Goal: Transaction & Acquisition: Purchase product/service

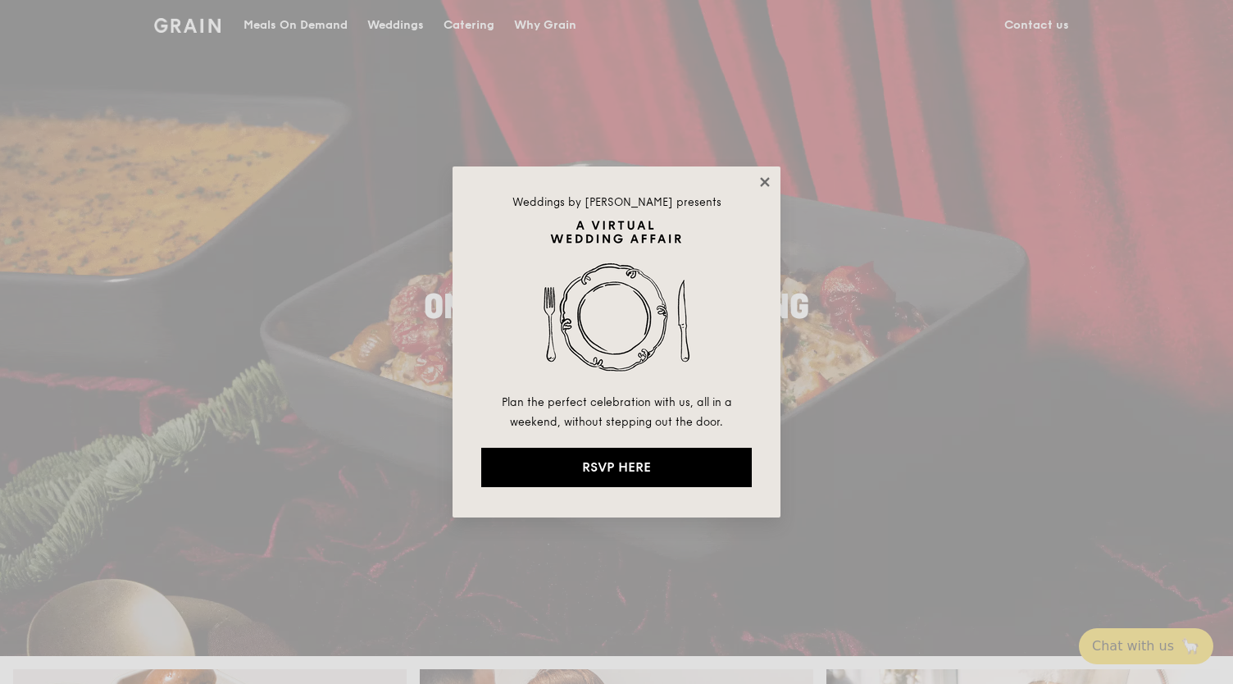
click at [767, 179] on icon at bounding box center [764, 181] width 9 height 9
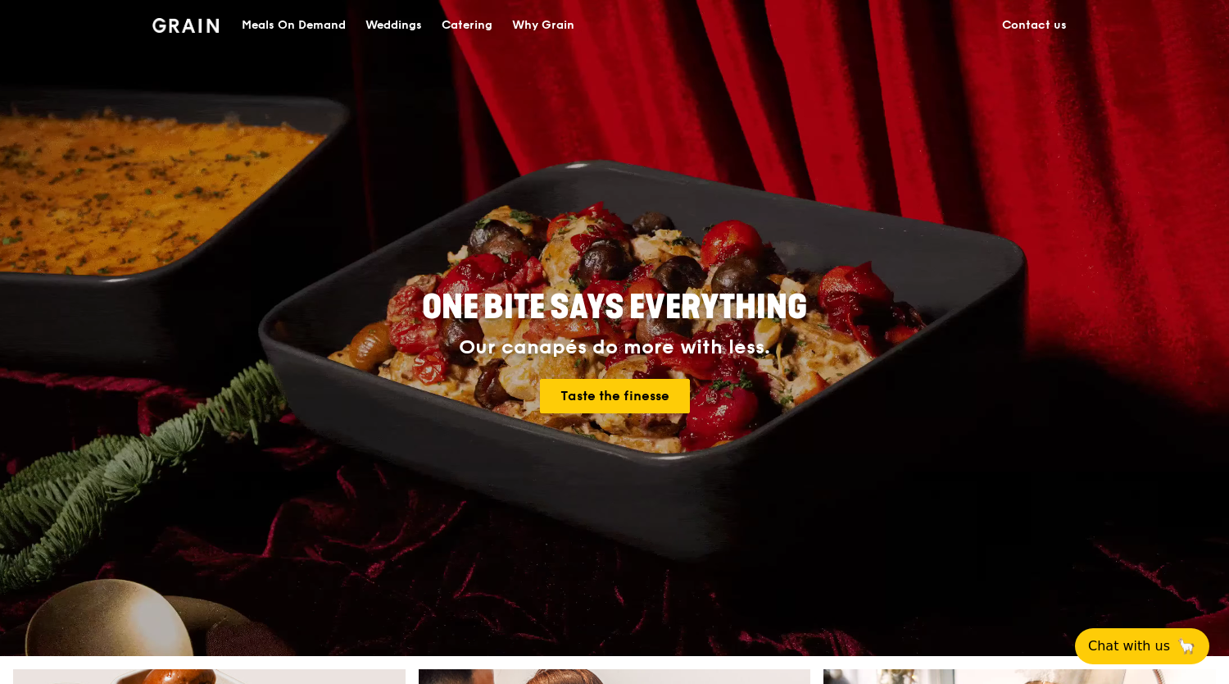
click at [466, 27] on div "Catering" at bounding box center [467, 25] width 51 height 49
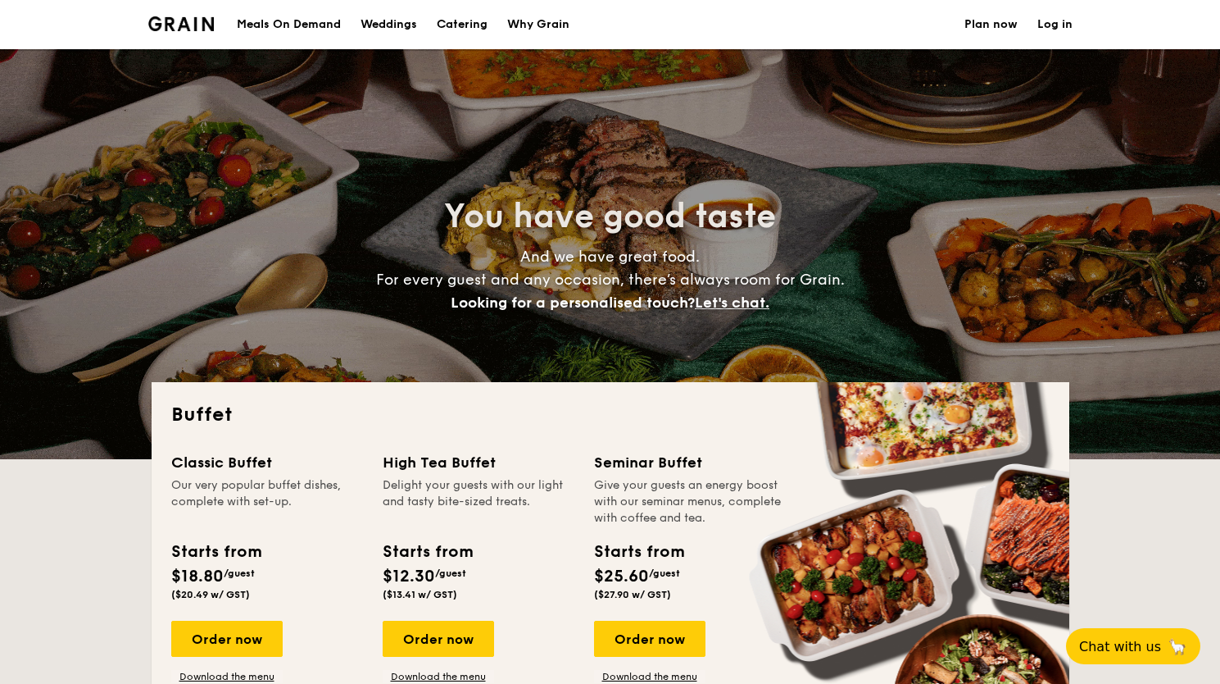
select select
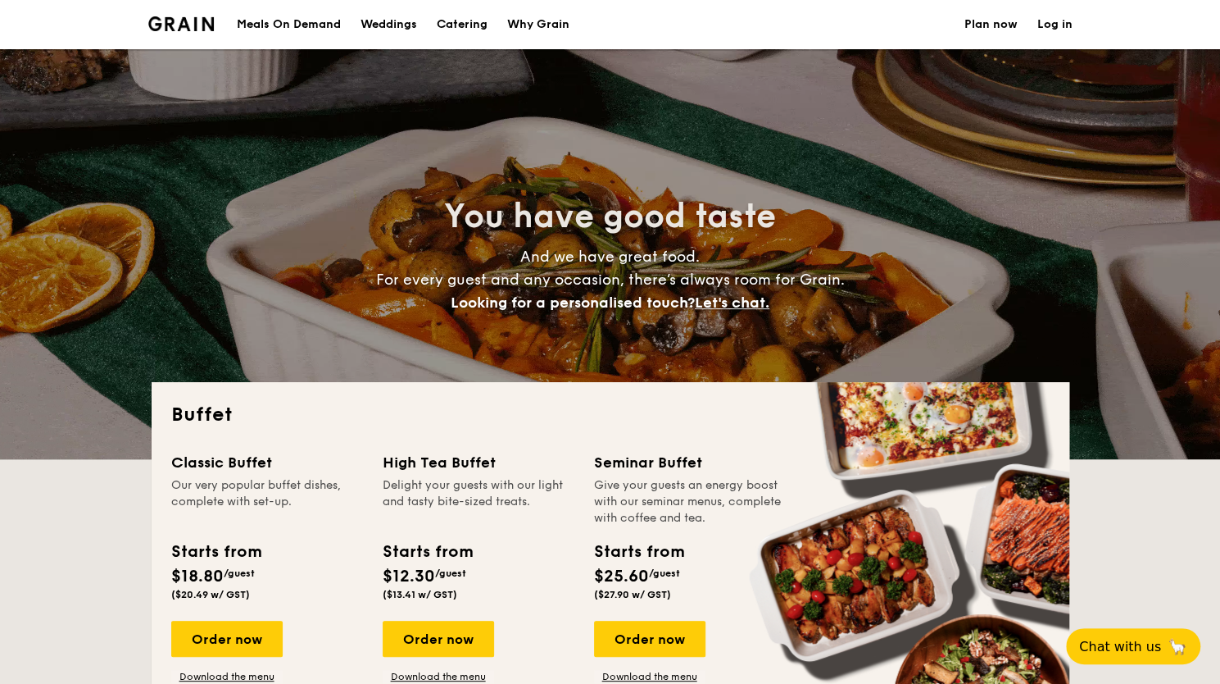
click at [623, 356] on div "You have good taste And we have great food. For every guest and any occasion, t…" at bounding box center [611, 254] width 918 height 410
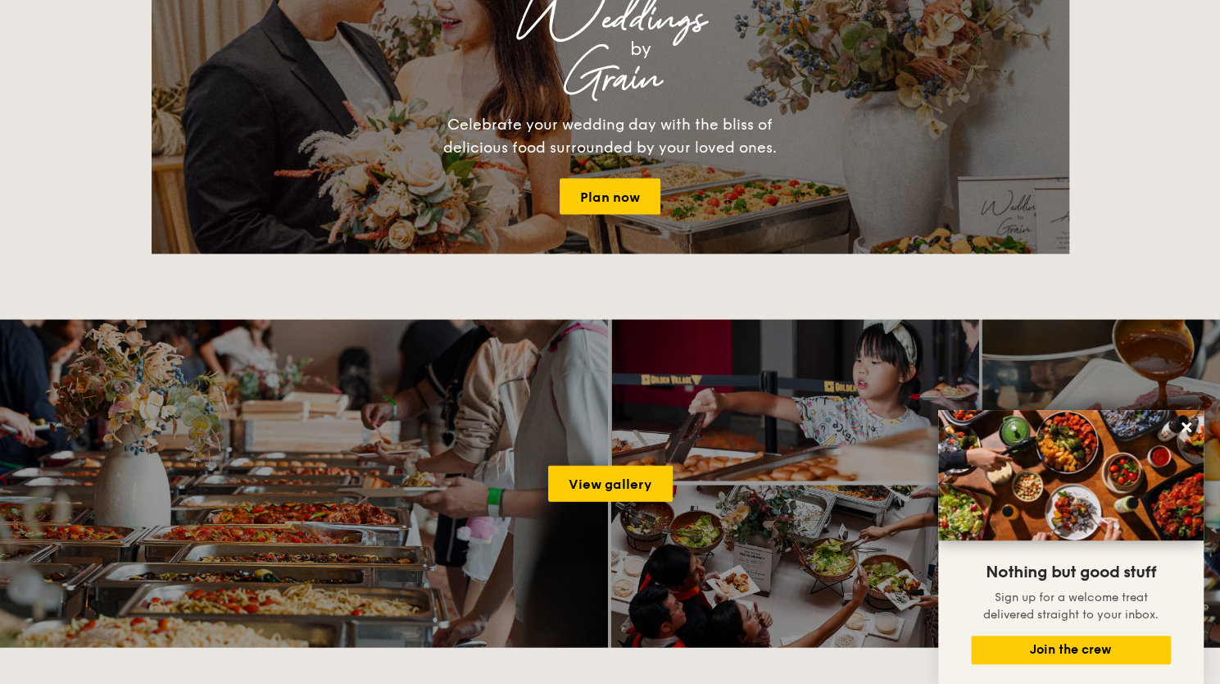
scroll to position [1869, 0]
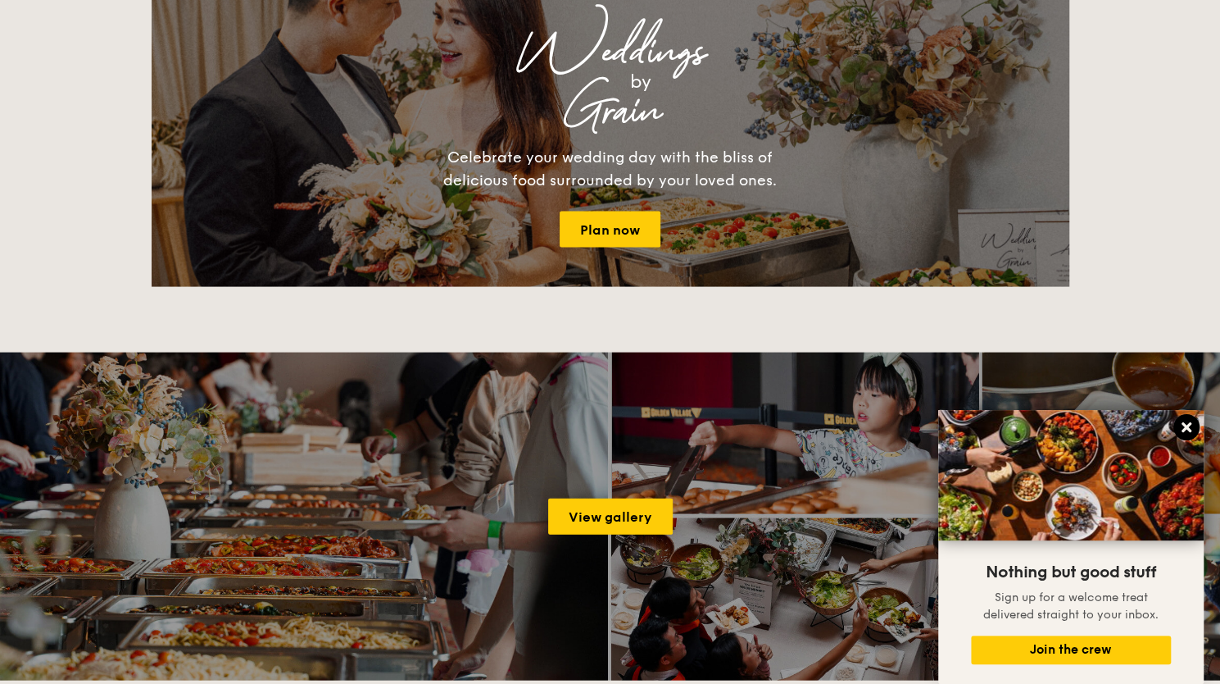
click at [1185, 422] on icon at bounding box center [1186, 427] width 15 height 15
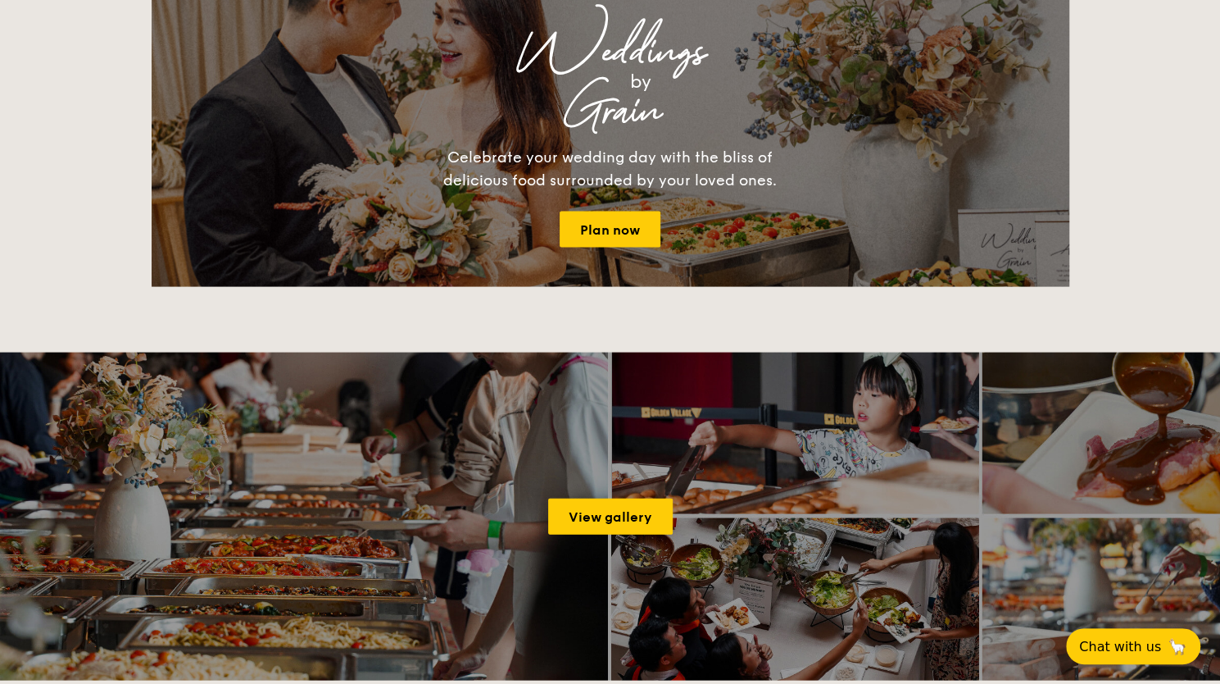
click at [1139, 198] on div "Buffet Classic Buffet Our very popular buffet dishes, complete with set-up. Sta…" at bounding box center [610, 113] width 1220 height 3200
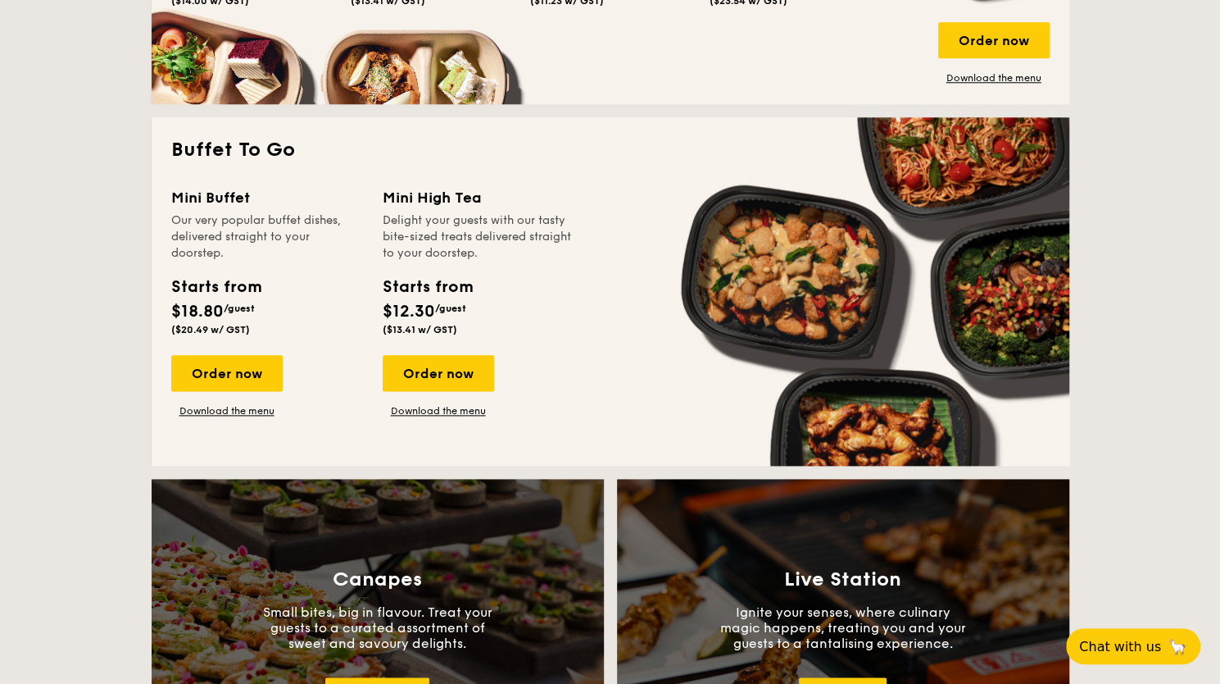
scroll to position [951, 0]
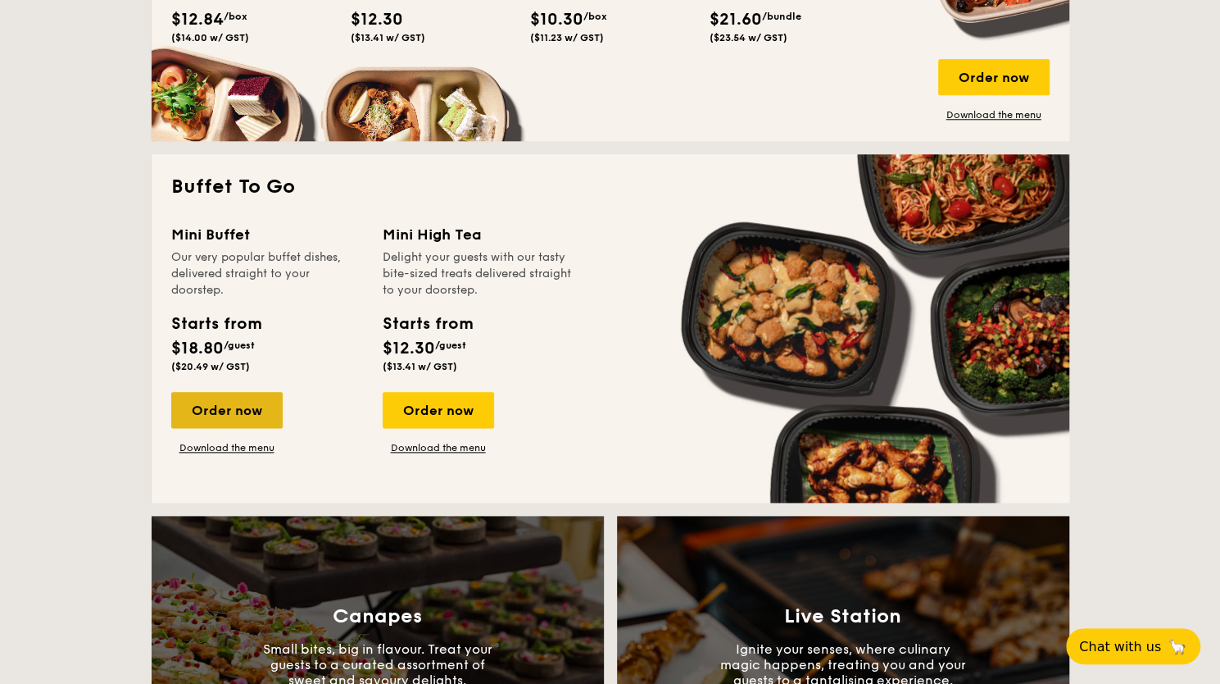
click at [246, 419] on div "Order now" at bounding box center [226, 410] width 111 height 36
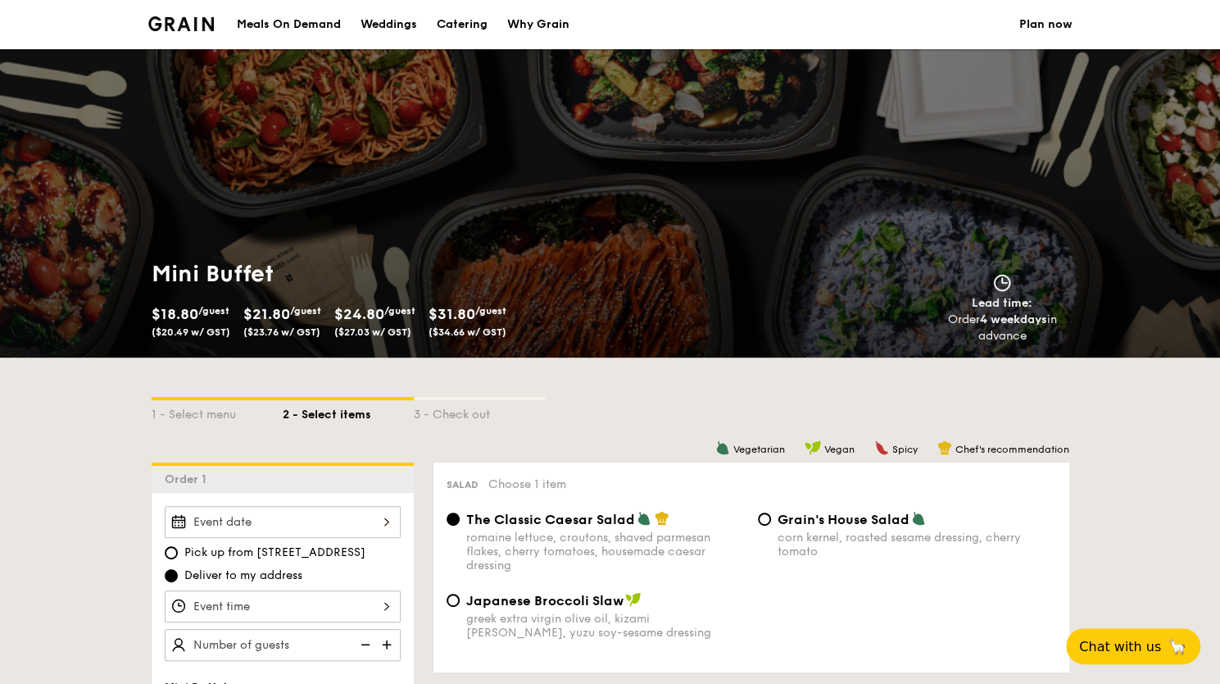
click at [657, 414] on div "1 - Select menu 2 - Select items 3 - Check out" at bounding box center [611, 410] width 918 height 26
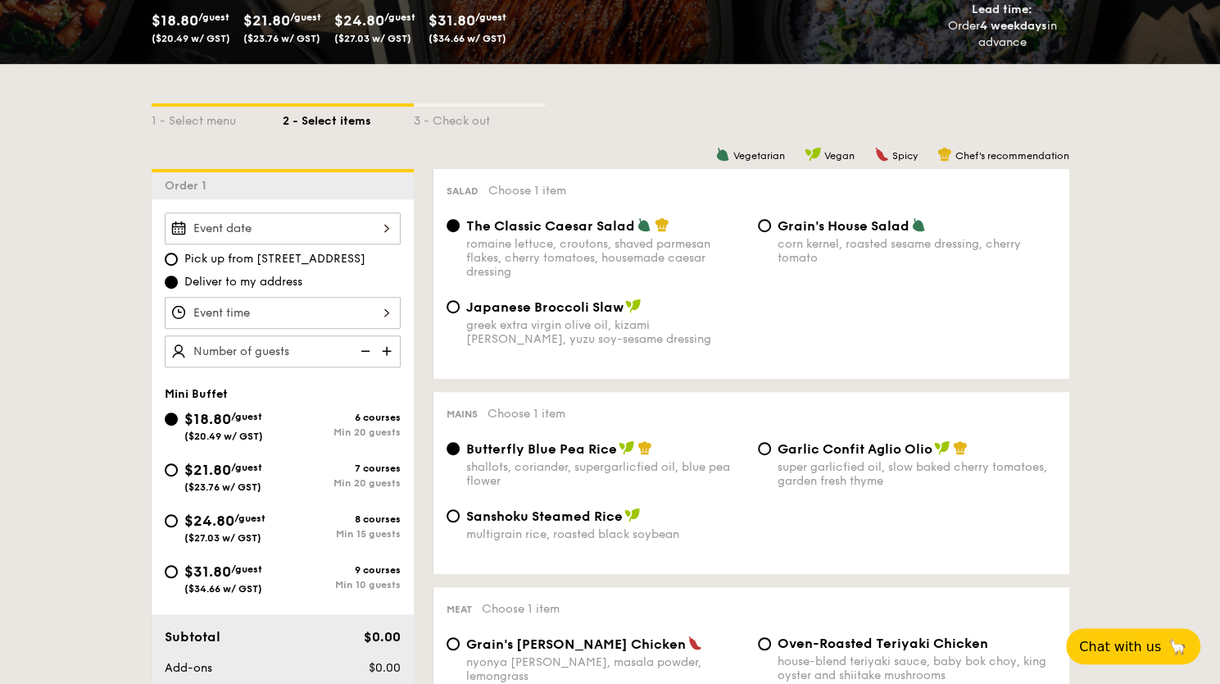
scroll to position [295, 0]
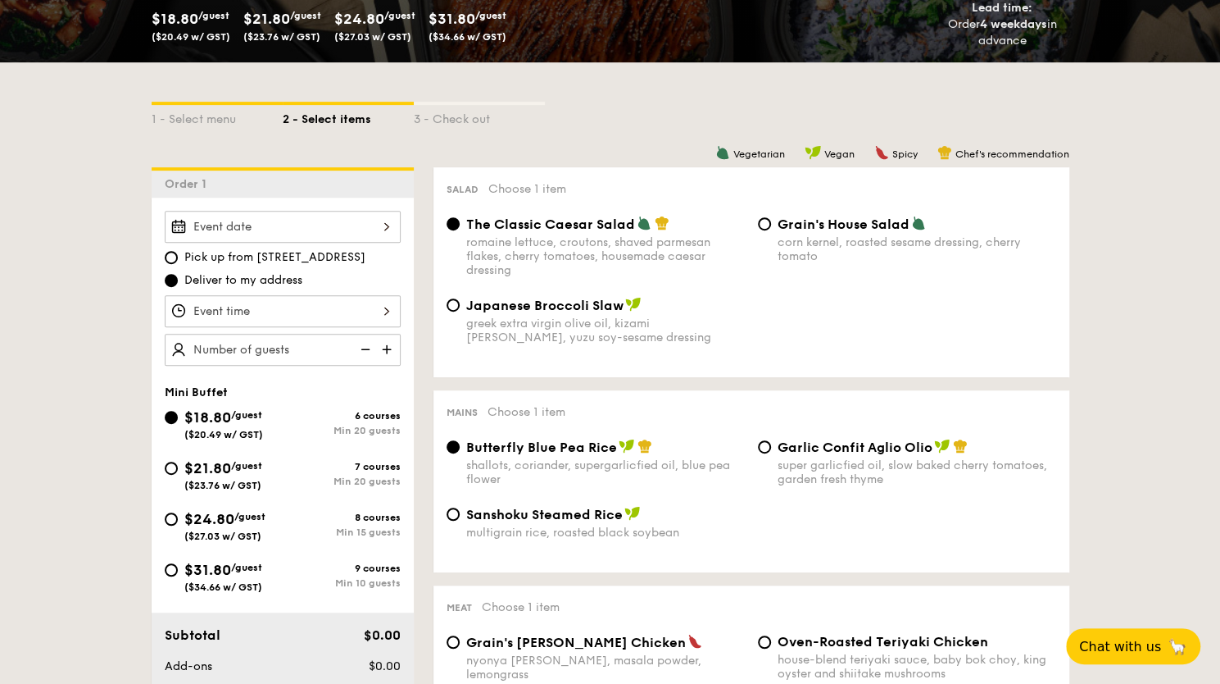
click at [384, 343] on img at bounding box center [388, 349] width 25 height 31
click at [370, 345] on img at bounding box center [364, 349] width 25 height 31
type input "20 guests"
click at [370, 345] on img at bounding box center [364, 349] width 25 height 31
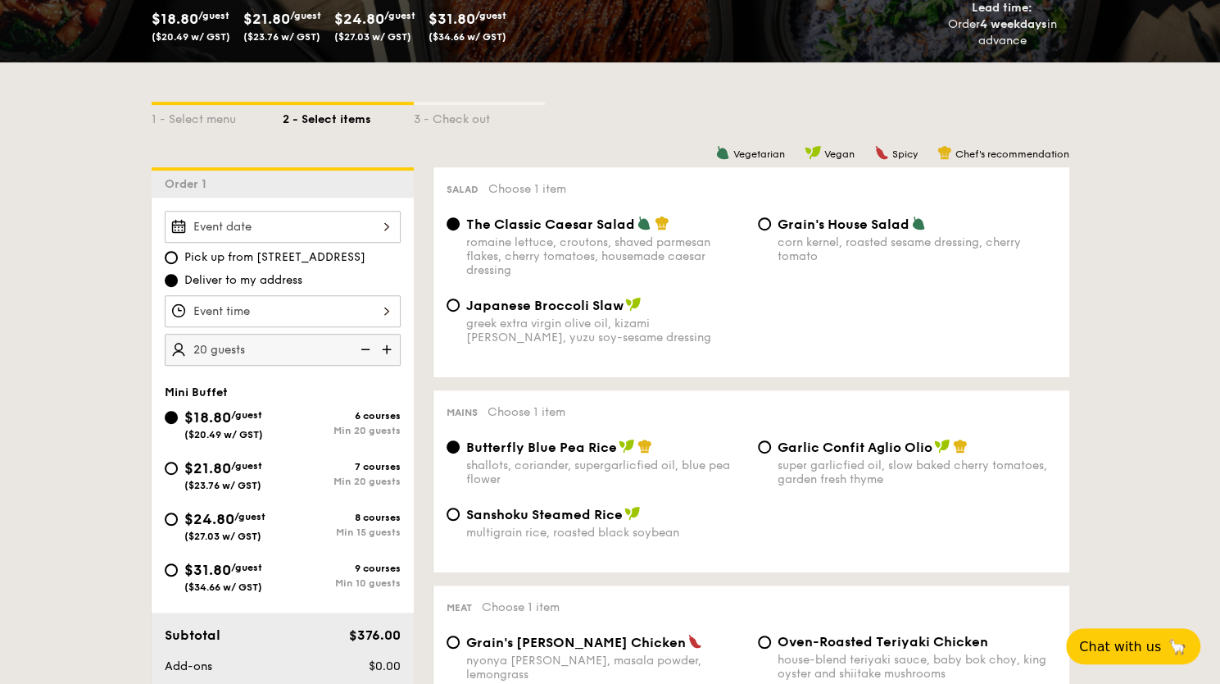
click at [171, 571] on input "$31.80 /guest ($34.66 w/ GST) 9 courses Min 10 guests" at bounding box center [171, 569] width 13 height 13
radio input "true"
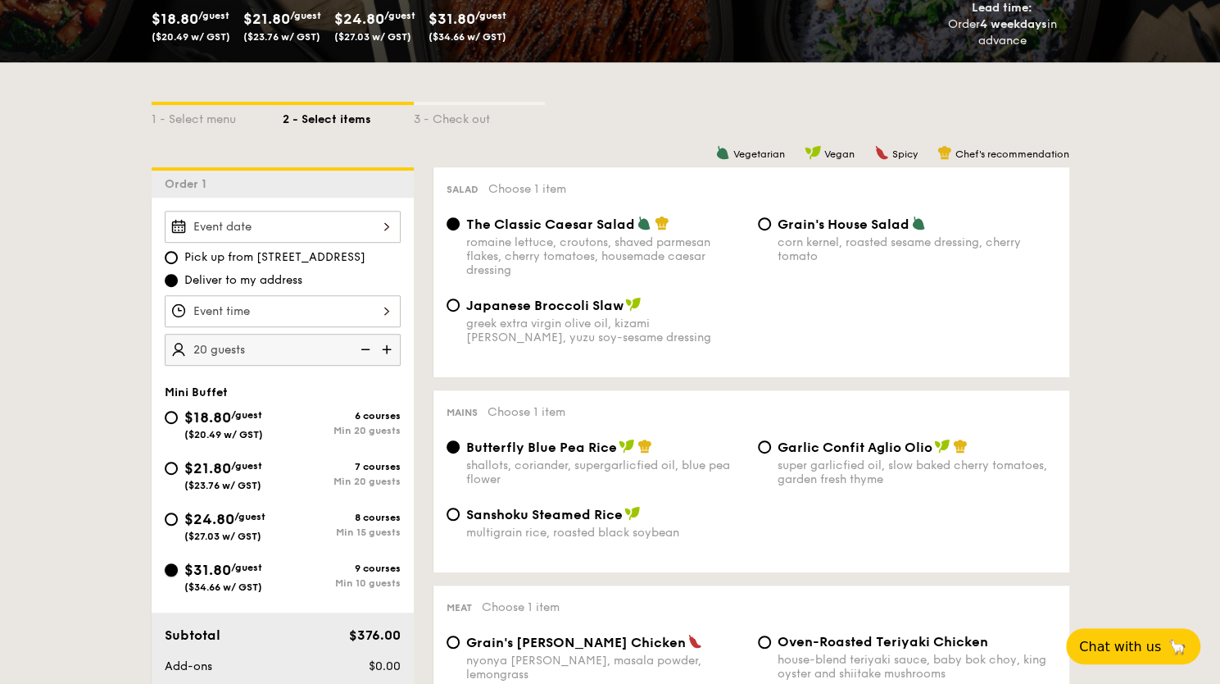
radio input "false"
radio input "true"
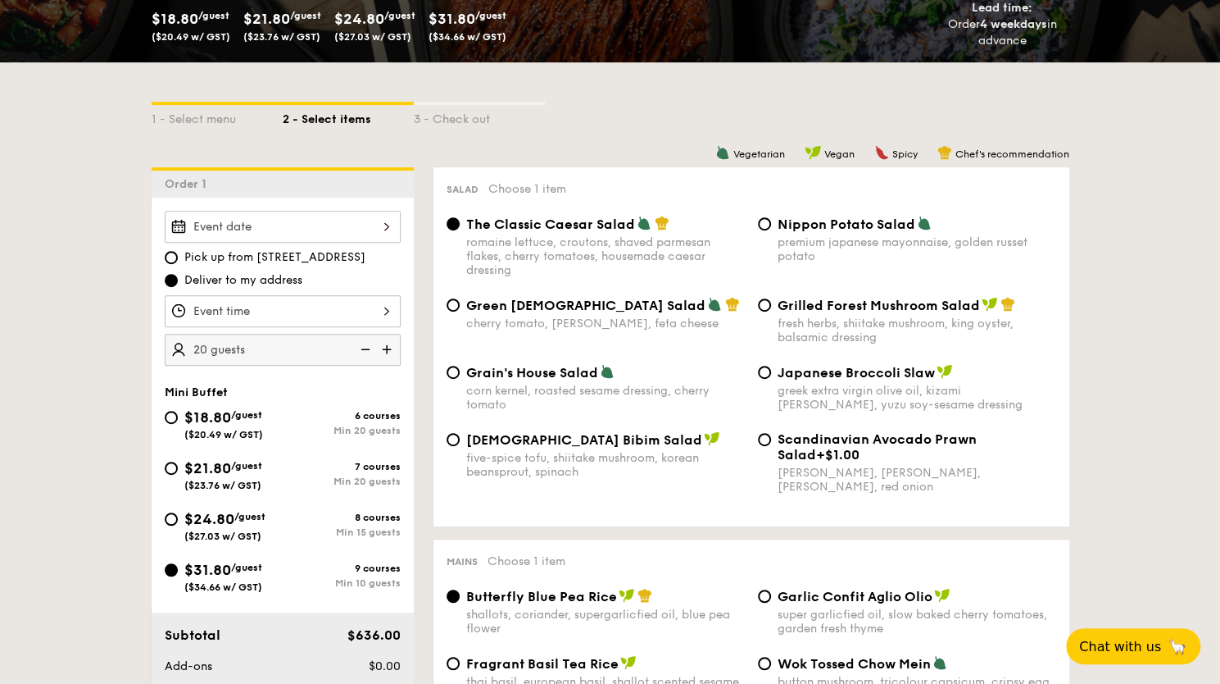
click at [359, 348] on img at bounding box center [364, 349] width 25 height 31
click at [389, 348] on img at bounding box center [388, 349] width 25 height 31
type input "15 guests"
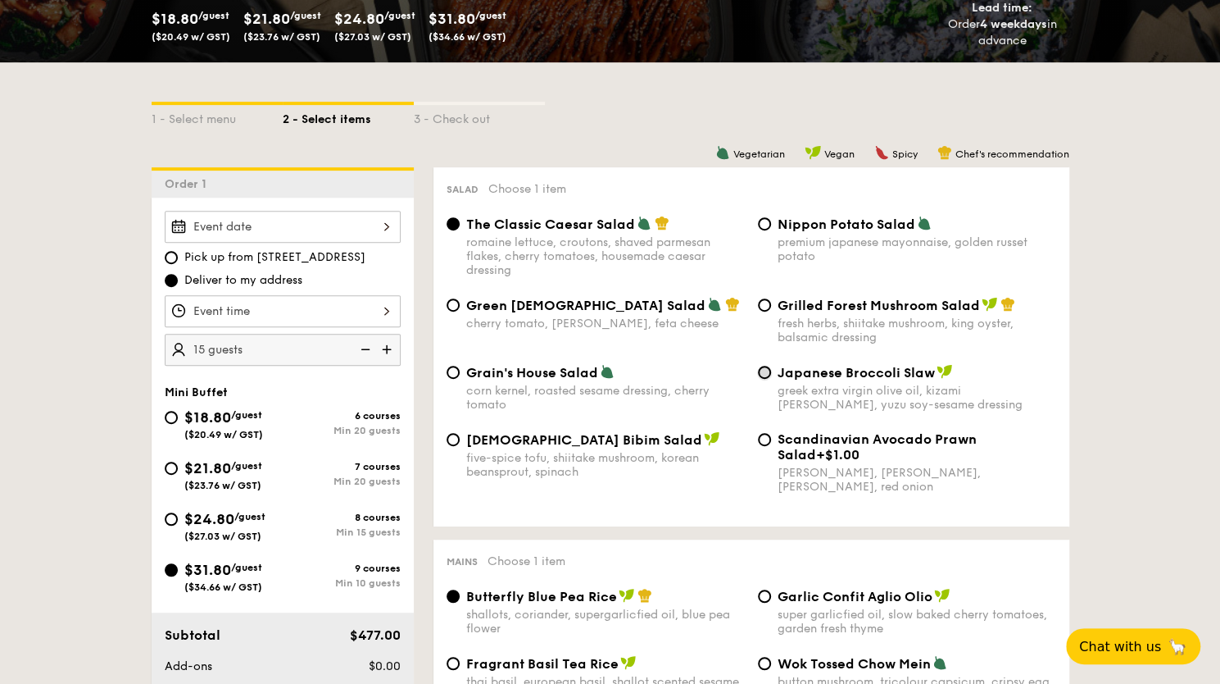
click at [764, 379] on input "Japanese Broccoli Slaw greek extra virgin olive oil, kizami nori, ginger, yuzu …" at bounding box center [764, 372] width 13 height 13
radio input "true"
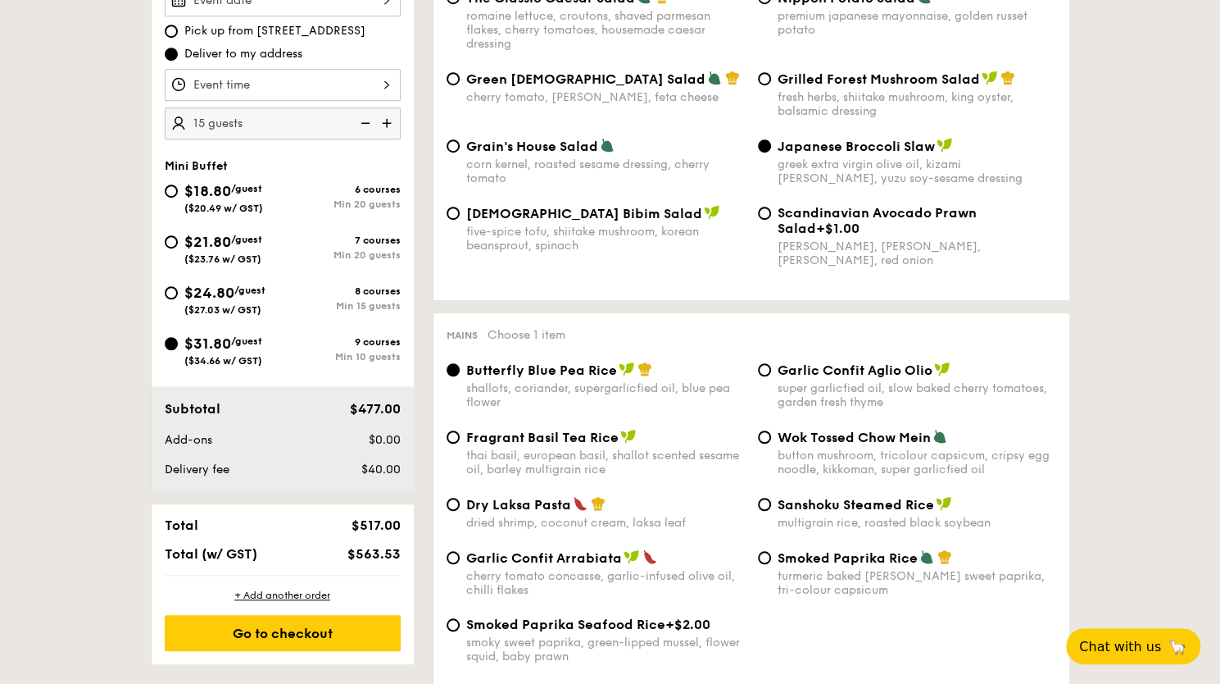
scroll to position [557, 0]
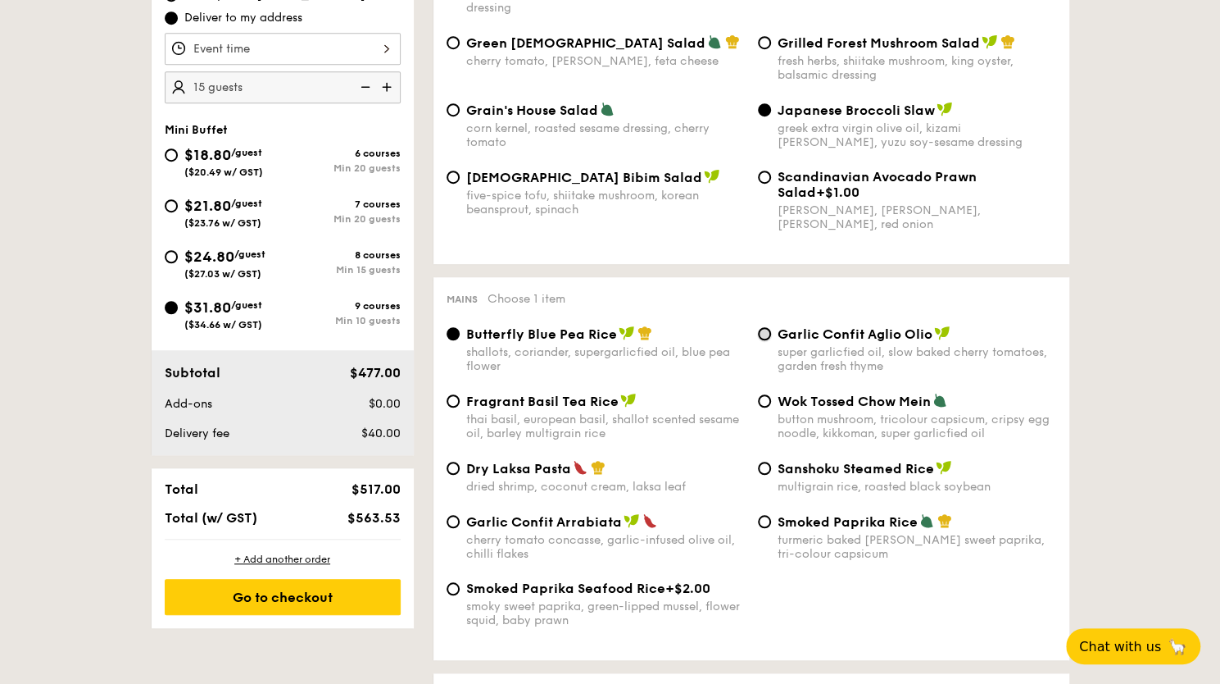
click at [762, 332] on input "Garlic Confit Aglio Olio super garlicfied oil, slow baked cherry tomatoes, gard…" at bounding box center [764, 333] width 13 height 13
radio input "true"
click at [447, 394] on input "Fragrant Basil Tea Rice thai basil, european basil, shallot scented sesame oil,…" at bounding box center [453, 400] width 13 height 13
radio input "true"
click at [758, 394] on input "Wok Tossed Chow Mein button mushroom, tricolour capsicum, cripsy egg noodle, ki…" at bounding box center [764, 400] width 13 height 13
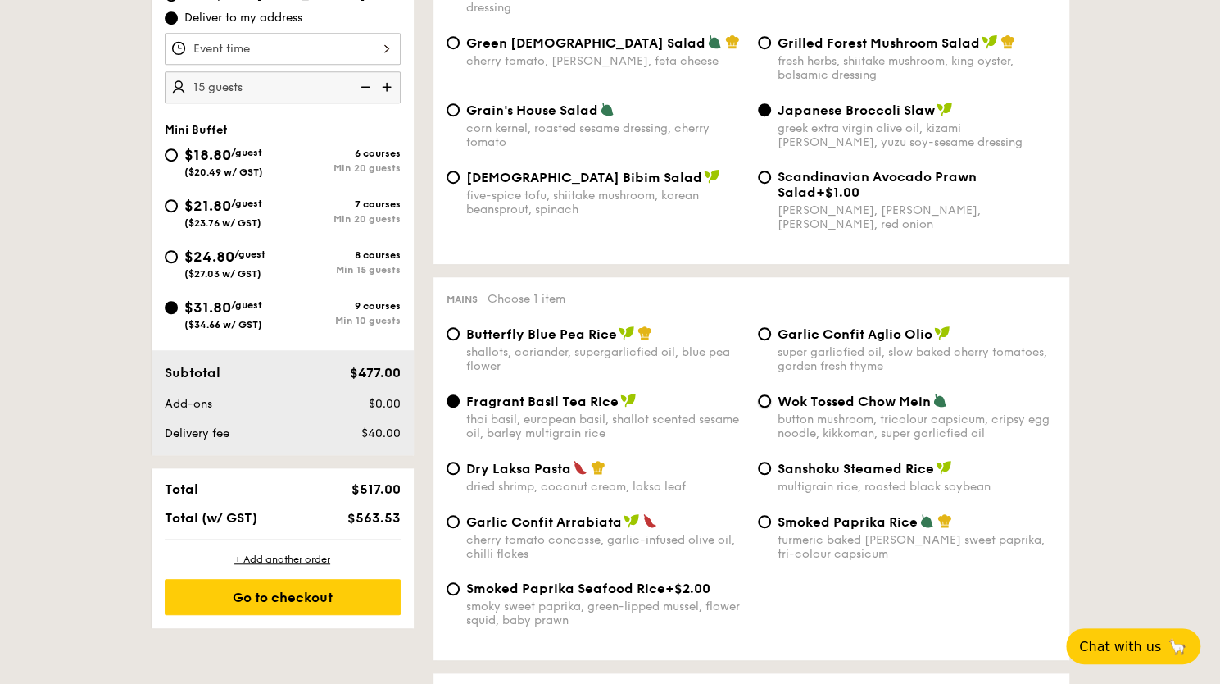
radio input "true"
click at [447, 461] on input "Dry Laksa Pasta dried shrimp, coconut cream, laksa leaf" at bounding box center [453, 467] width 13 height 13
radio input "true"
click at [758, 461] on input "Sanshoku Steamed Rice multigrain rice, roasted black soybean" at bounding box center [764, 467] width 13 height 13
radio input "true"
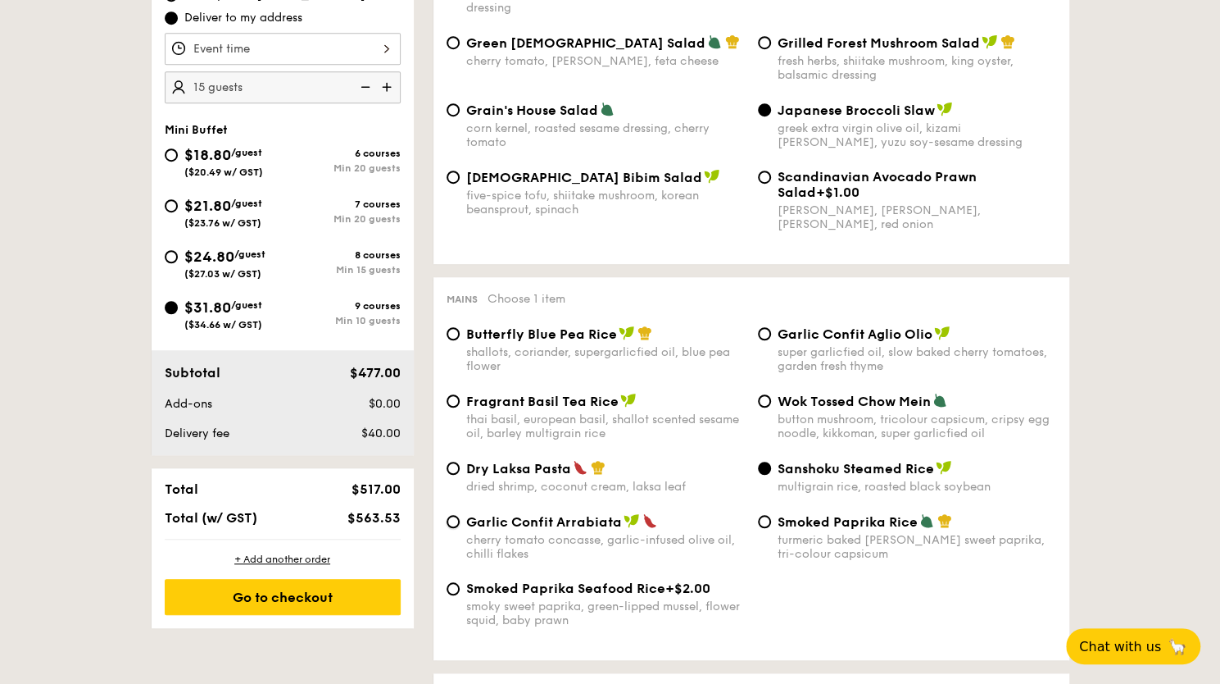
click at [447, 515] on input "Garlic Confit Arrabiata cherry tomato concasse, garlic-infused olive oil, chill…" at bounding box center [453, 521] width 13 height 13
radio input "true"
click at [758, 515] on input "Smoked Paprika Rice turmeric baked rice, smokey sweet paprika, tri-colour capsi…" at bounding box center [764, 521] width 13 height 13
radio input "true"
click at [447, 582] on input "Smoked Paprika Seafood Rice +$2.00 smoky sweet paprika, green-lipped mussel, fl…" at bounding box center [453, 588] width 13 height 13
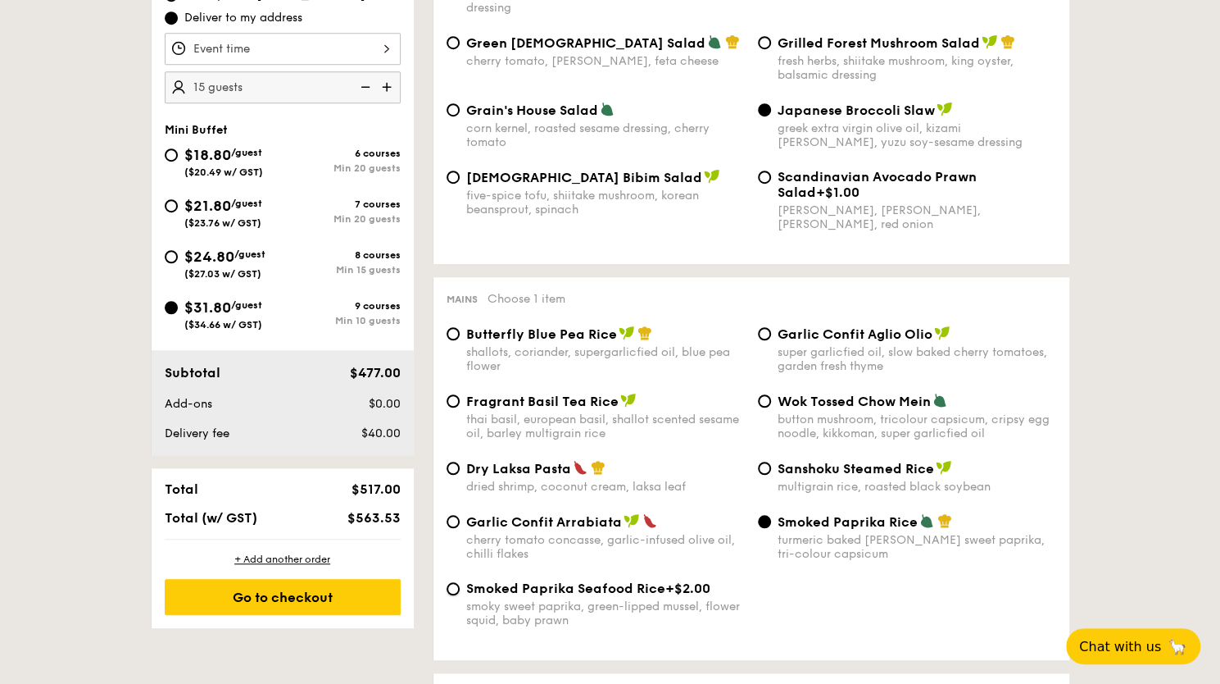
radio input "true"
click at [447, 327] on input "Butterfly Blue Pea Rice shallots, coriander, supergarlicfied oil, blue pea flow…" at bounding box center [453, 333] width 13 height 13
radio input "true"
click at [758, 327] on input "Garlic Confit Aglio Olio super garlicfied oil, slow baked cherry tomatoes, gard…" at bounding box center [764, 333] width 13 height 13
radio input "true"
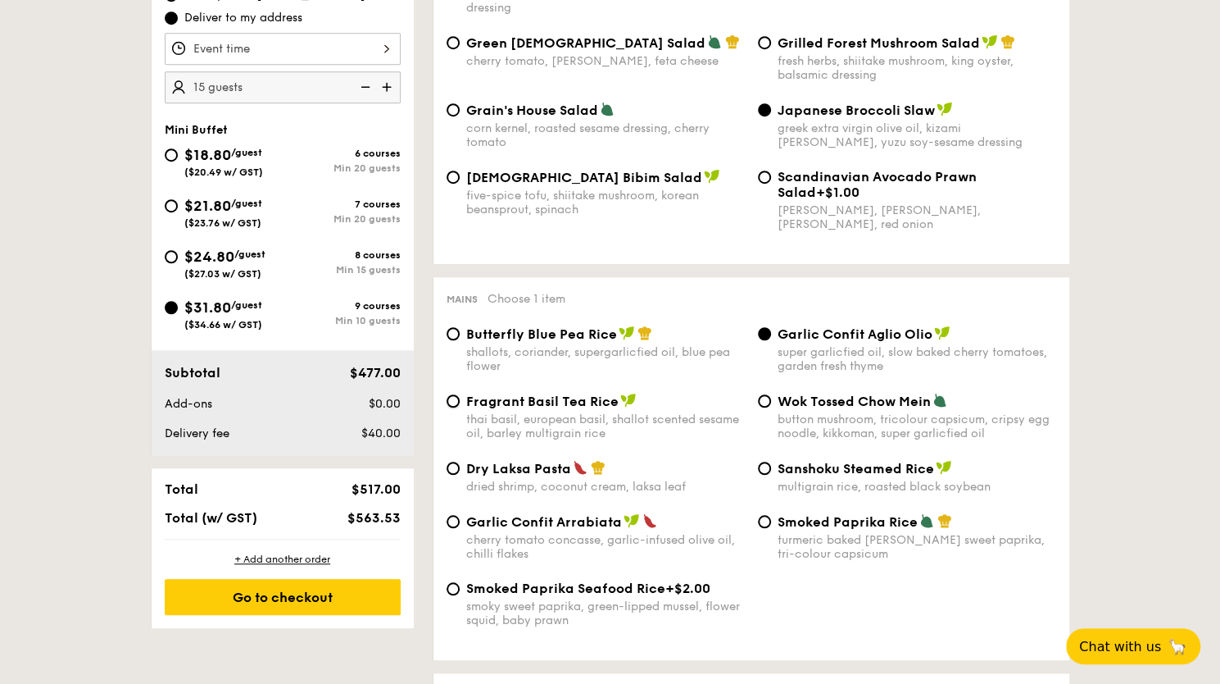
click at [447, 394] on input "Fragrant Basil Tea Rice thai basil, european basil, shallot scented sesame oil,…" at bounding box center [453, 400] width 13 height 13
radio input "true"
click at [758, 394] on input "Wok Tossed Chow Mein button mushroom, tricolour capsicum, cripsy egg noodle, ki…" at bounding box center [764, 400] width 13 height 13
radio input "true"
radio input "false"
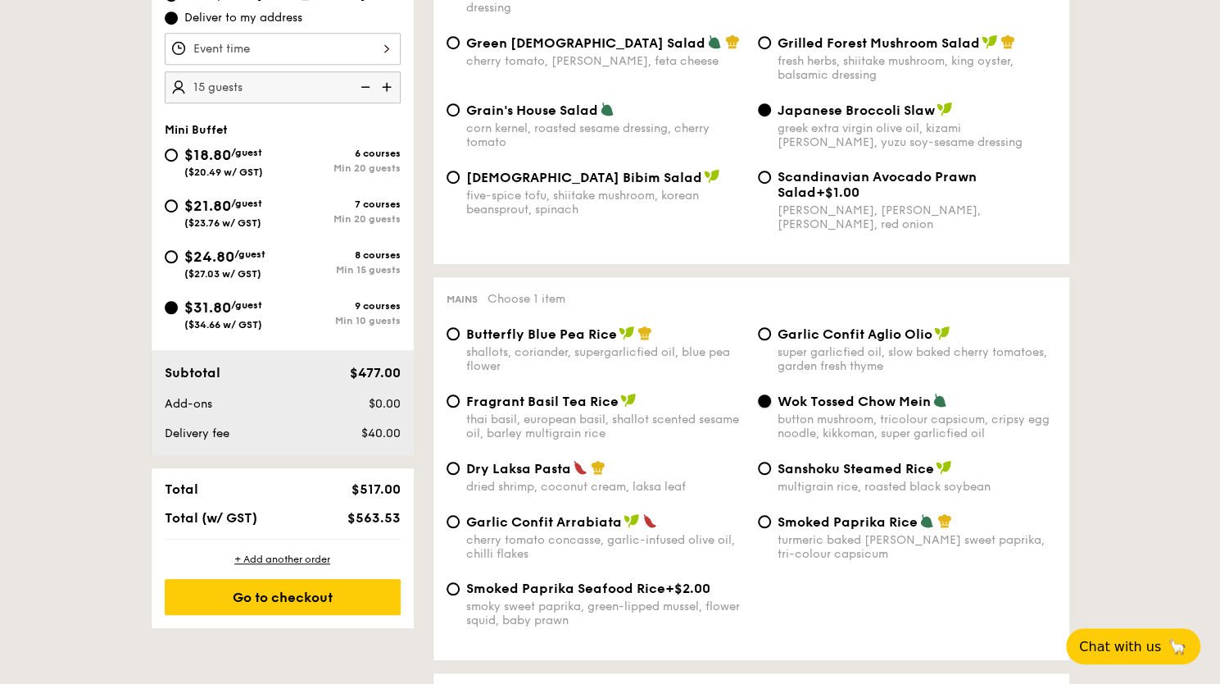
radio input "false"
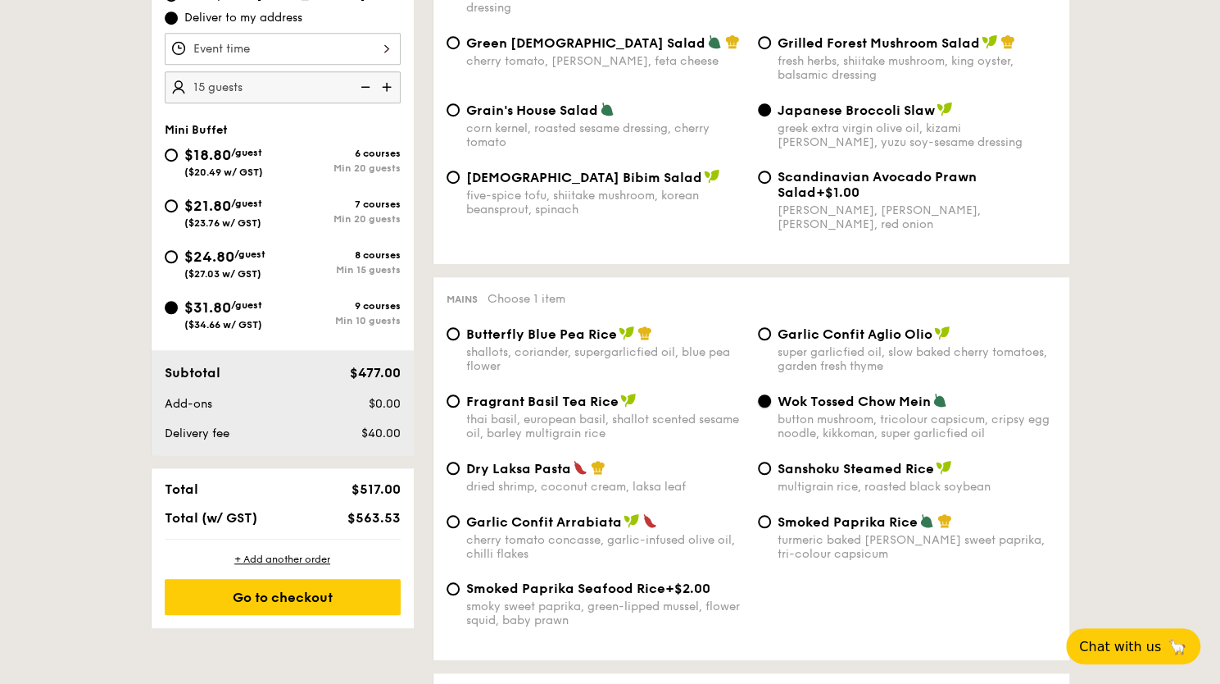
radio input "false"
click at [760, 329] on div "Garlic Confit Aglio Olio super garlicfied oil, slow baked cherry tomatoes, gard…" at bounding box center [907, 349] width 311 height 48
click at [761, 339] on input "Garlic Confit Aglio Olio super garlicfied oil, slow baked cherry tomatoes, gard…" at bounding box center [764, 333] width 13 height 13
radio input "true"
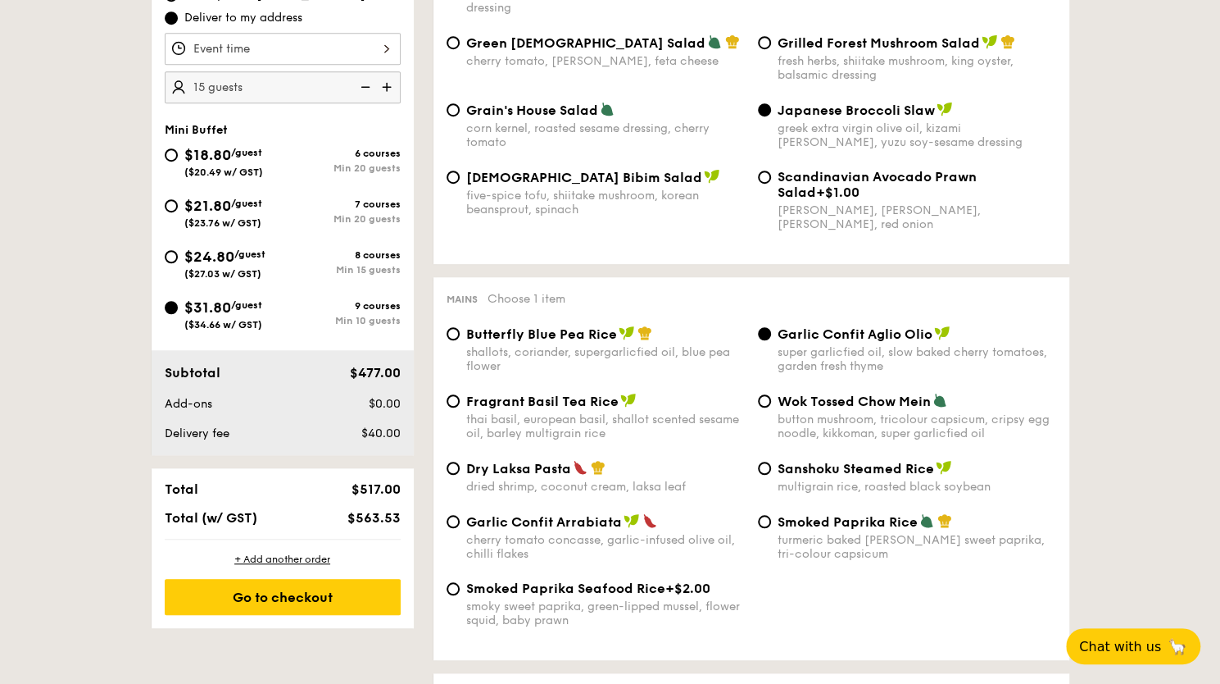
click at [911, 587] on div "Smoked Paprika Seafood Rice +$2.00 smoky sweet paprika, green-lipped mussel, fl…" at bounding box center [751, 613] width 623 height 66
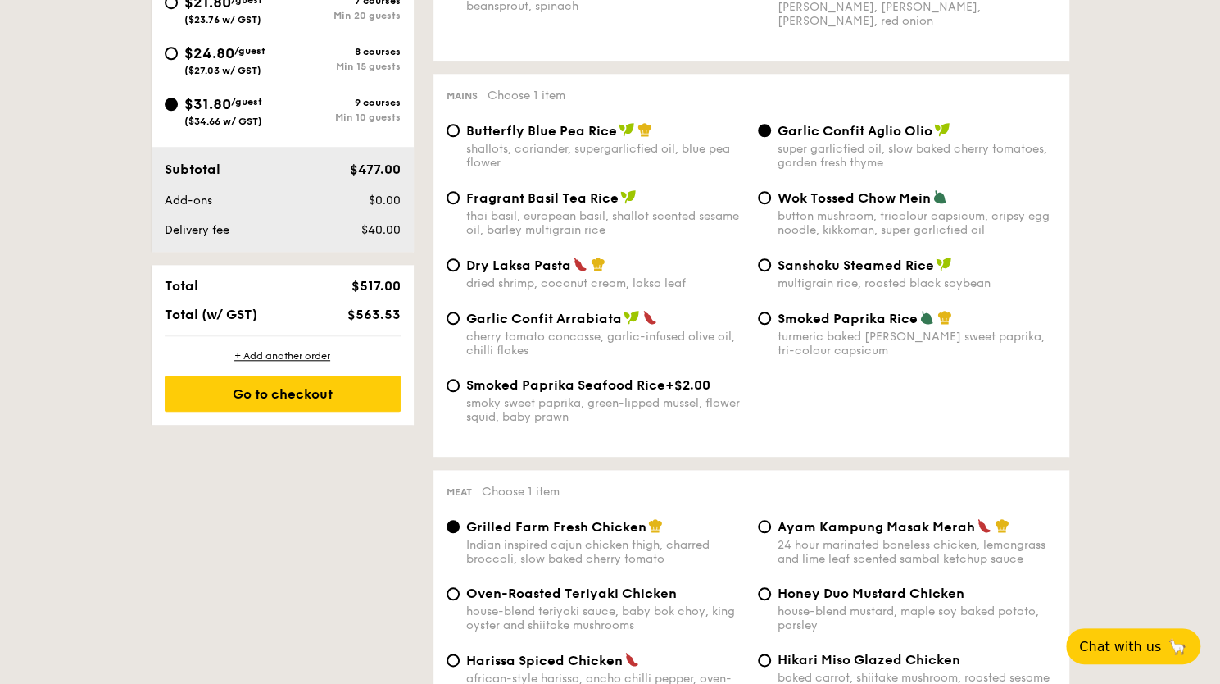
scroll to position [918, 0]
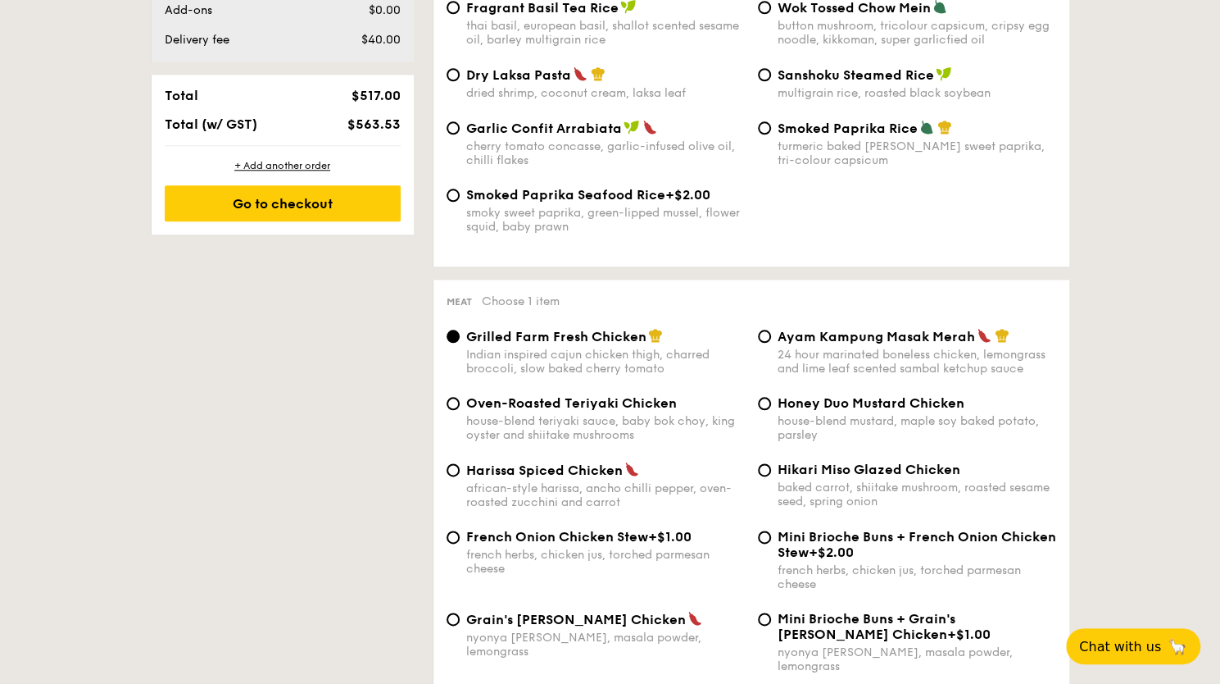
scroll to position [984, 0]
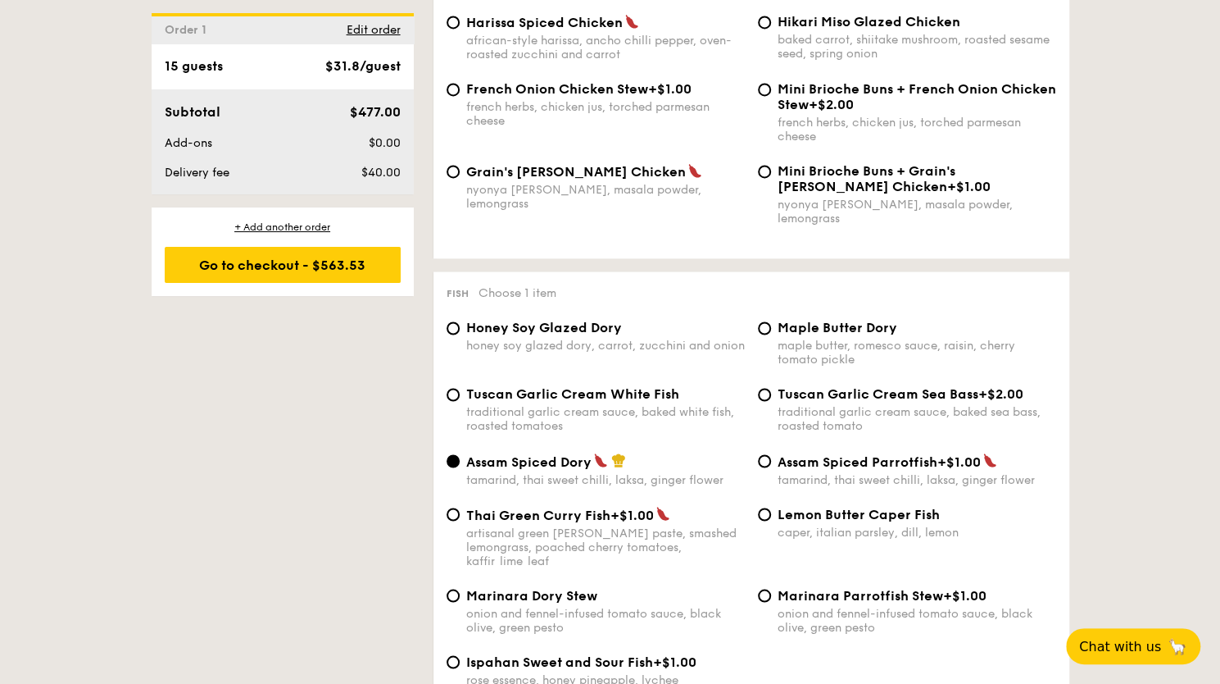
scroll to position [1410, 0]
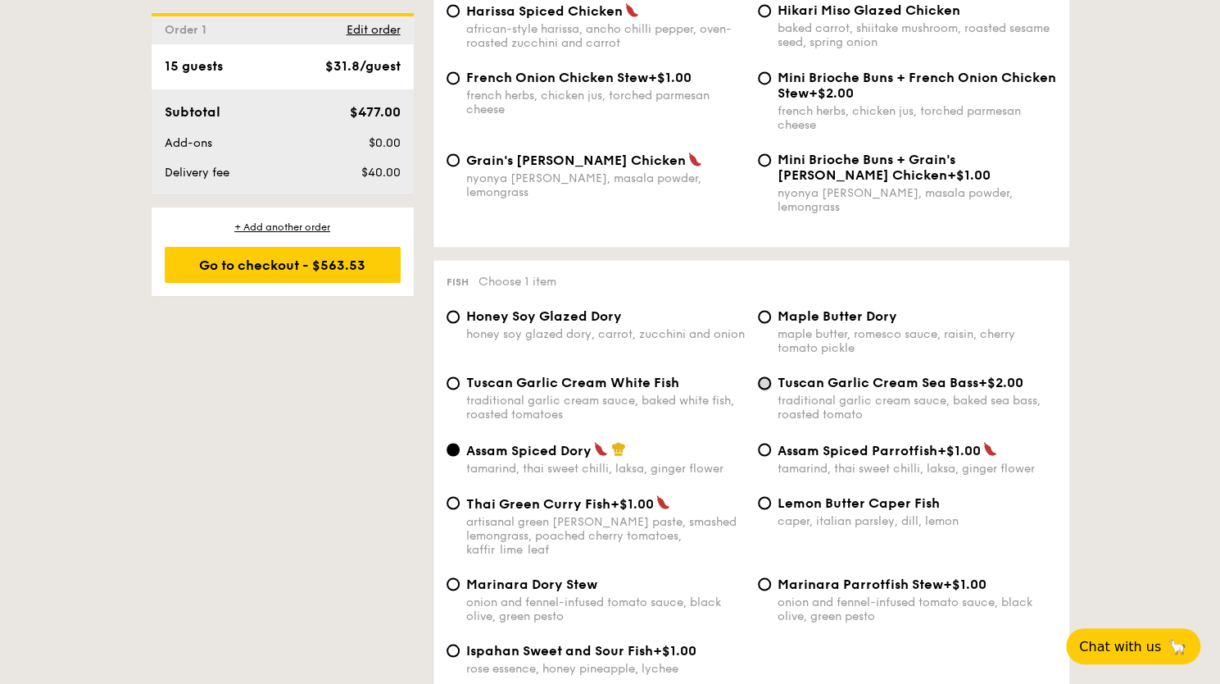
click at [762, 381] on input "Tuscan Garlic Cream Sea Bass +$2.00 traditional garlic cream sauce, baked sea b…" at bounding box center [764, 382] width 13 height 13
radio input "true"
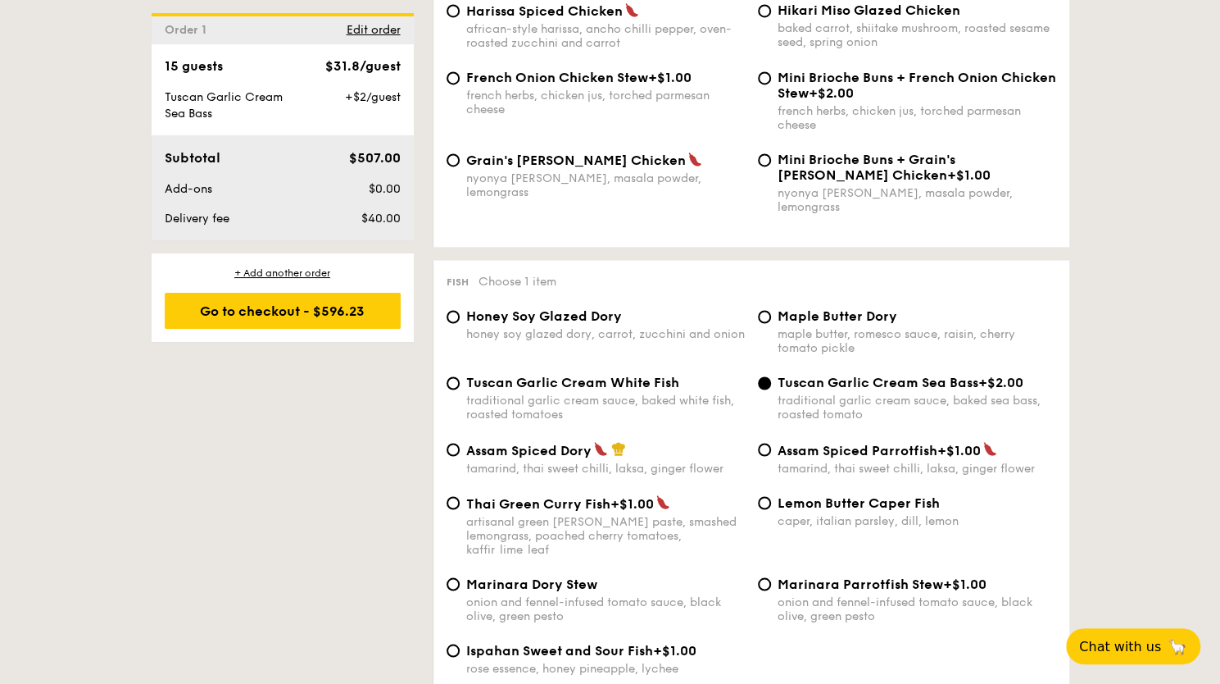
click at [774, 501] on div "Lemon Butter Caper Fish caper, italian parsley, dill, lemon" at bounding box center [907, 510] width 311 height 33
click at [760, 501] on input "Lemon Butter Caper Fish caper, italian parsley, dill, lemon" at bounding box center [764, 502] width 13 height 13
radio input "true"
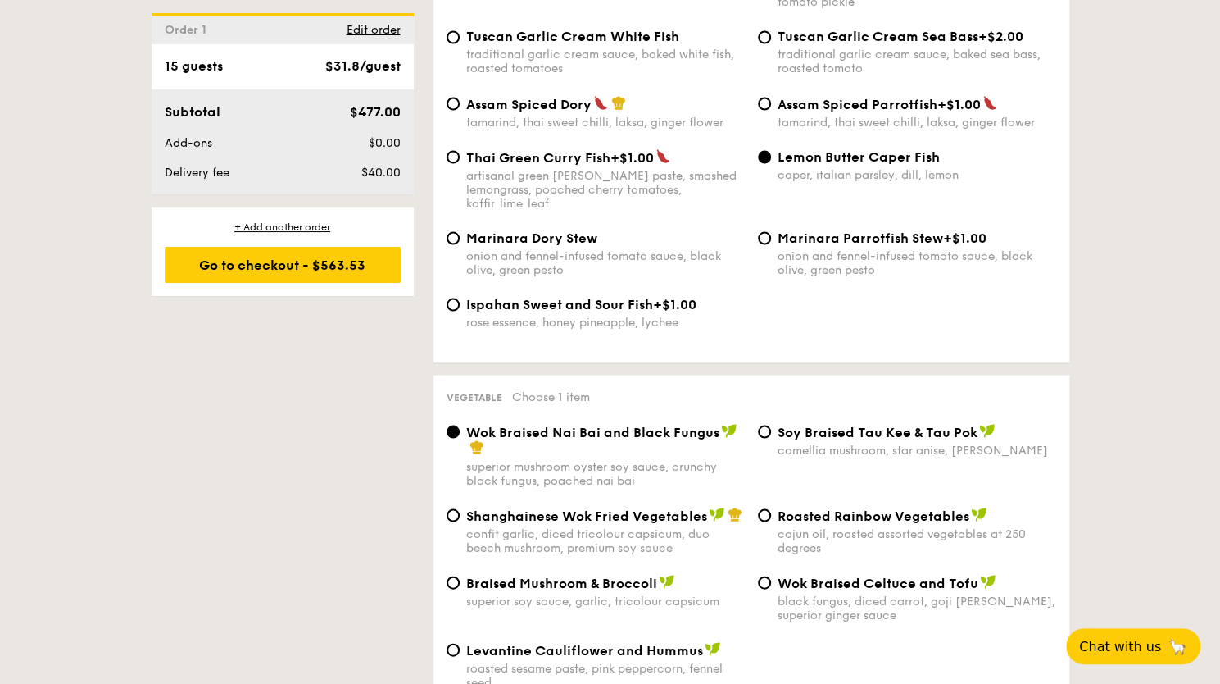
scroll to position [1869, 0]
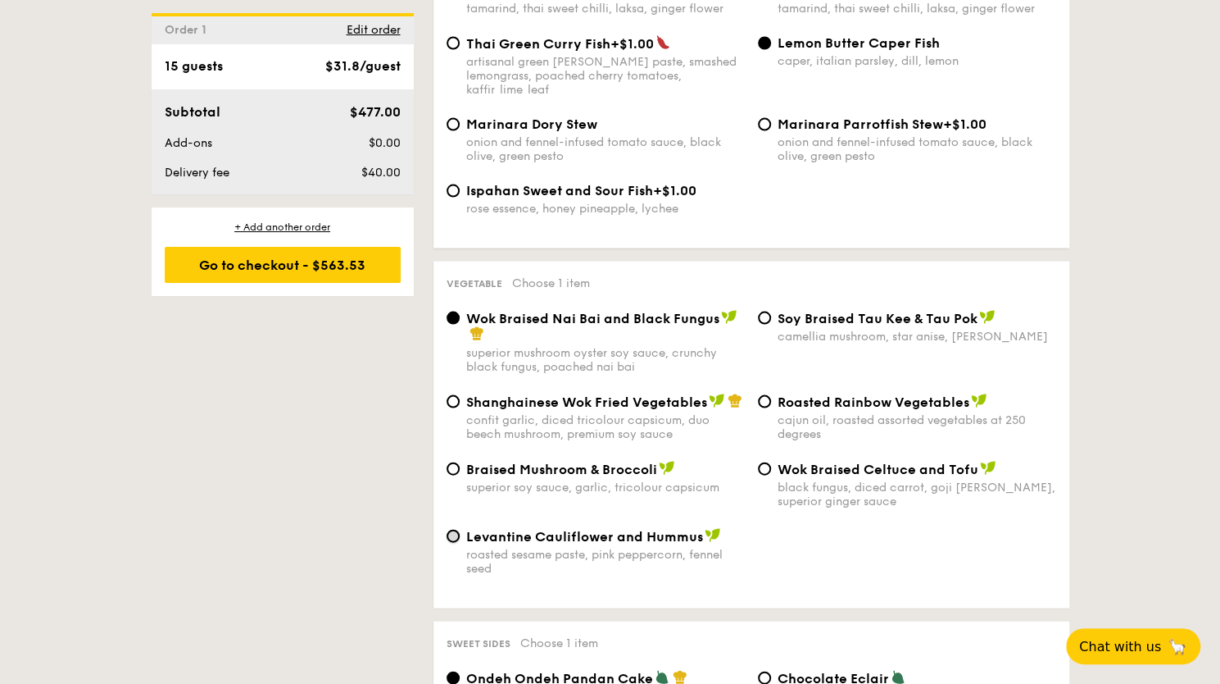
click at [451, 530] on input "Levantine Cauliflower and Hummus roasted sesame paste, pink peppercorn, fennel …" at bounding box center [453, 536] width 13 height 13
radio input "true"
click at [447, 311] on input "Wok Braised Nai Bai and Black Fungus superior mushroom oyster soy sauce, crunch…" at bounding box center [453, 317] width 13 height 13
radio input "true"
click at [758, 311] on input "⁠Soy Braised Tau Kee & Tau Pok camellia mushroom, star anise, goji berry" at bounding box center [764, 317] width 13 height 13
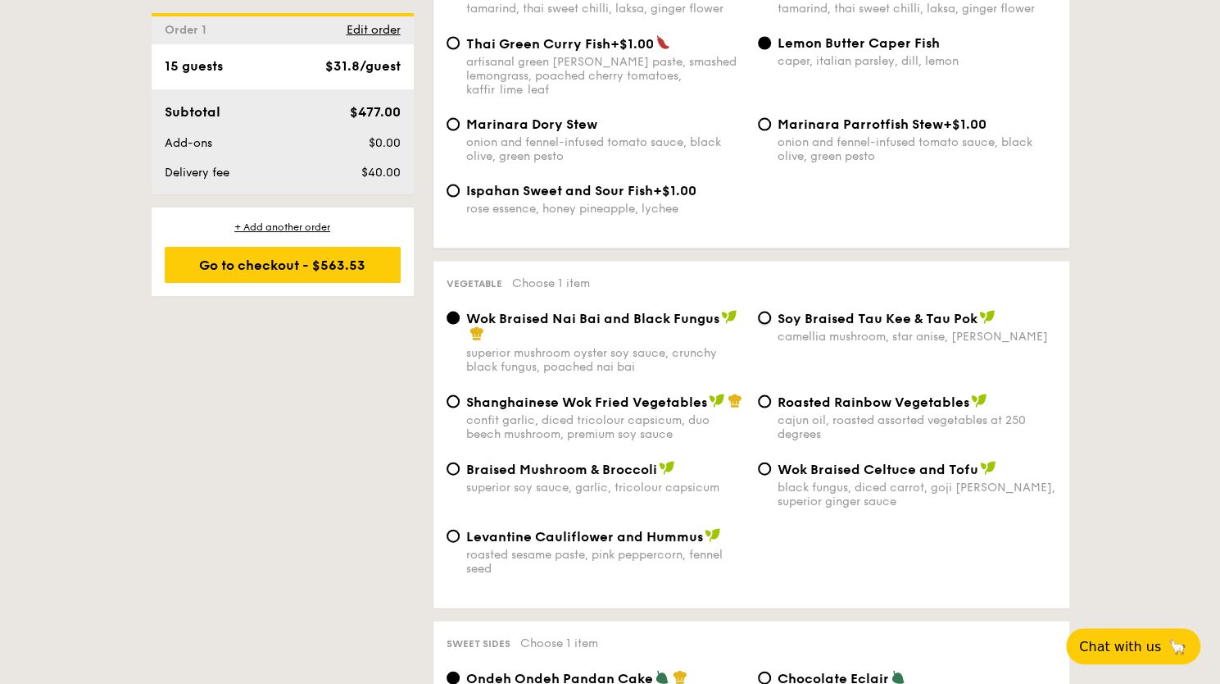
radio input "true"
click at [447, 395] on input "Shanghainese Wok Fried Vegetables confit garlic, diced tricolour capsicum, duo …" at bounding box center [453, 401] width 13 height 13
radio input "true"
click at [758, 395] on input "Roasted Rainbow Vegetables cajun oil, roasted assorted vegetables at 250 degrees" at bounding box center [764, 401] width 13 height 13
radio input "true"
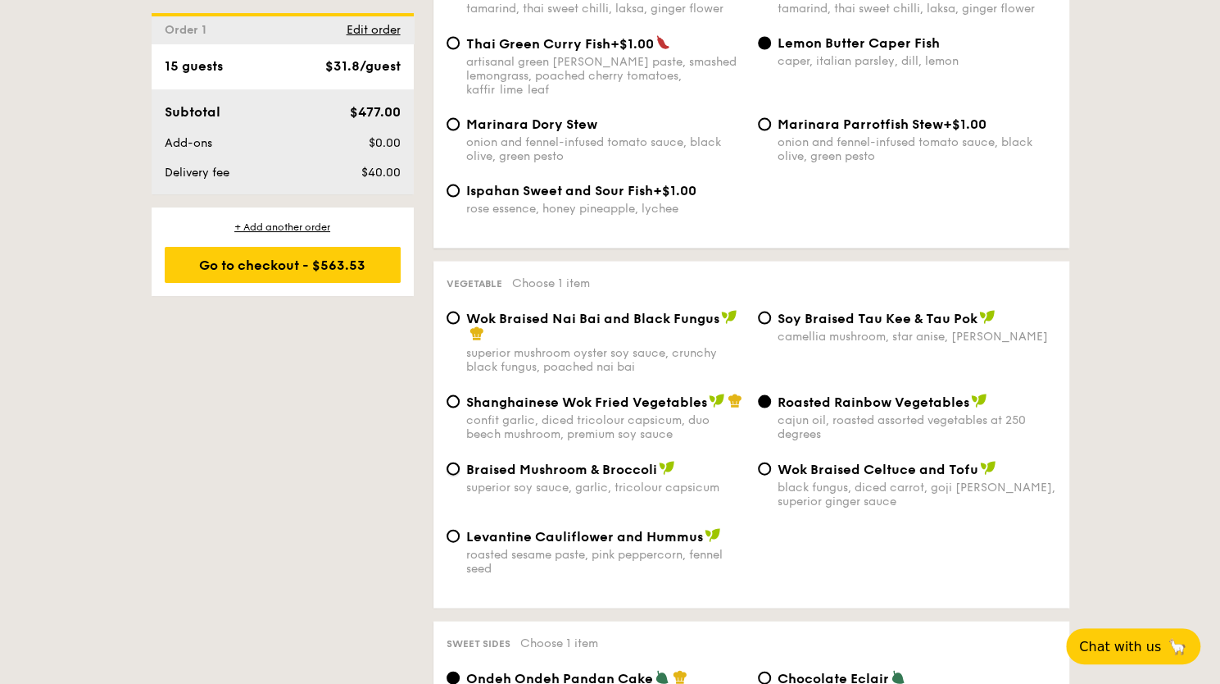
click at [447, 462] on input "Braised Mushroom & Broccoli superior soy sauce, garlic, tricolour capsicum" at bounding box center [453, 468] width 13 height 13
radio input "true"
click at [758, 462] on input "Wok Braised Celtuce and Tofu black fungus, diced carrot, goji berry, superior g…" at bounding box center [764, 468] width 13 height 13
radio input "true"
click at [447, 530] on input "Levantine Cauliflower and Hummus roasted sesame paste, pink peppercorn, fennel …" at bounding box center [453, 536] width 13 height 13
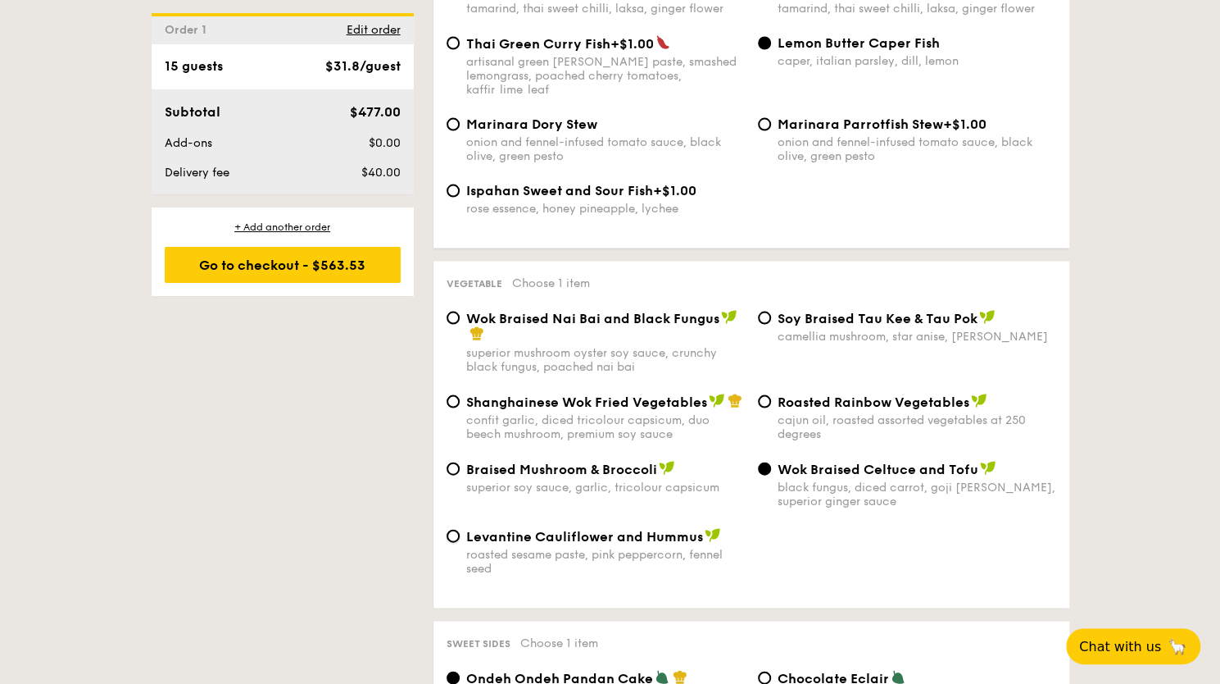
radio input "true"
click at [447, 311] on input "Wok Braised Nai Bai and Black Fungus superior mushroom oyster soy sauce, crunch…" at bounding box center [453, 317] width 13 height 13
radio input "true"
click at [758, 311] on input "⁠Soy Braised Tau Kee & Tau Pok camellia mushroom, star anise, goji berry" at bounding box center [764, 317] width 13 height 13
radio input "true"
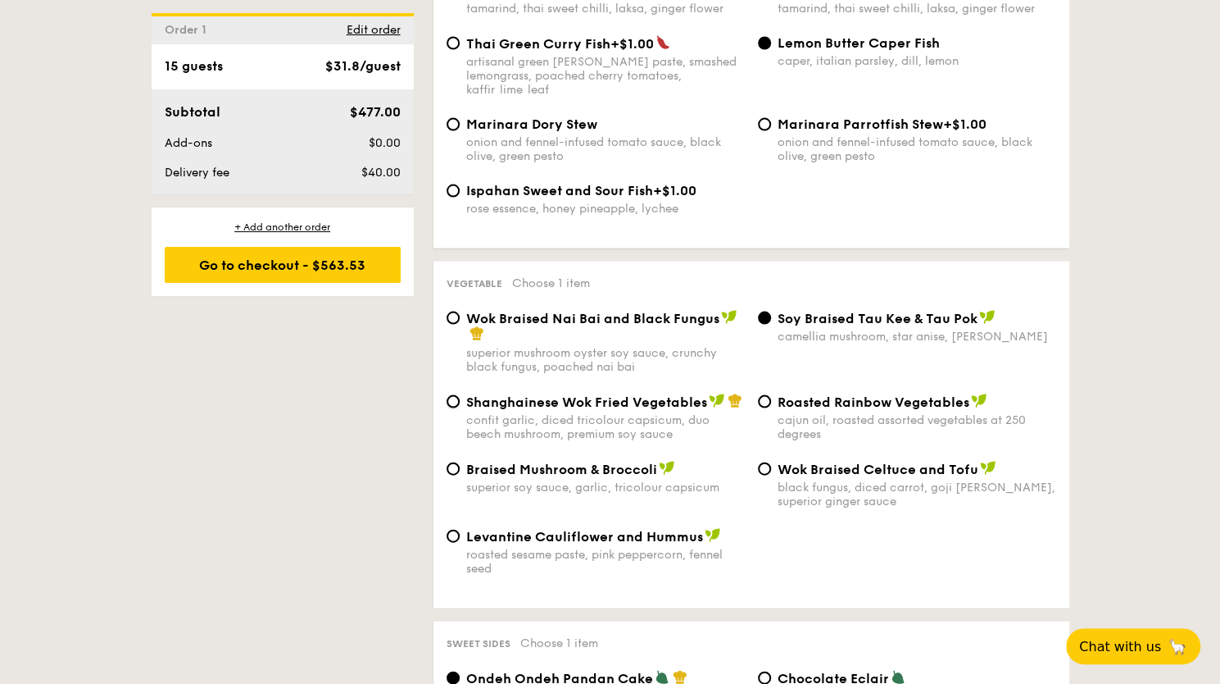
click at [447, 395] on input "Shanghainese Wok Fried Vegetables confit garlic, diced tricolour capsicum, duo …" at bounding box center [453, 401] width 13 height 13
radio input "true"
click at [758, 395] on input "Roasted Rainbow Vegetables cajun oil, roasted assorted vegetables at 250 degrees" at bounding box center [764, 401] width 13 height 13
radio input "true"
click at [447, 462] on input "Braised Mushroom & Broccoli superior soy sauce, garlic, tricolour capsicum" at bounding box center [453, 468] width 13 height 13
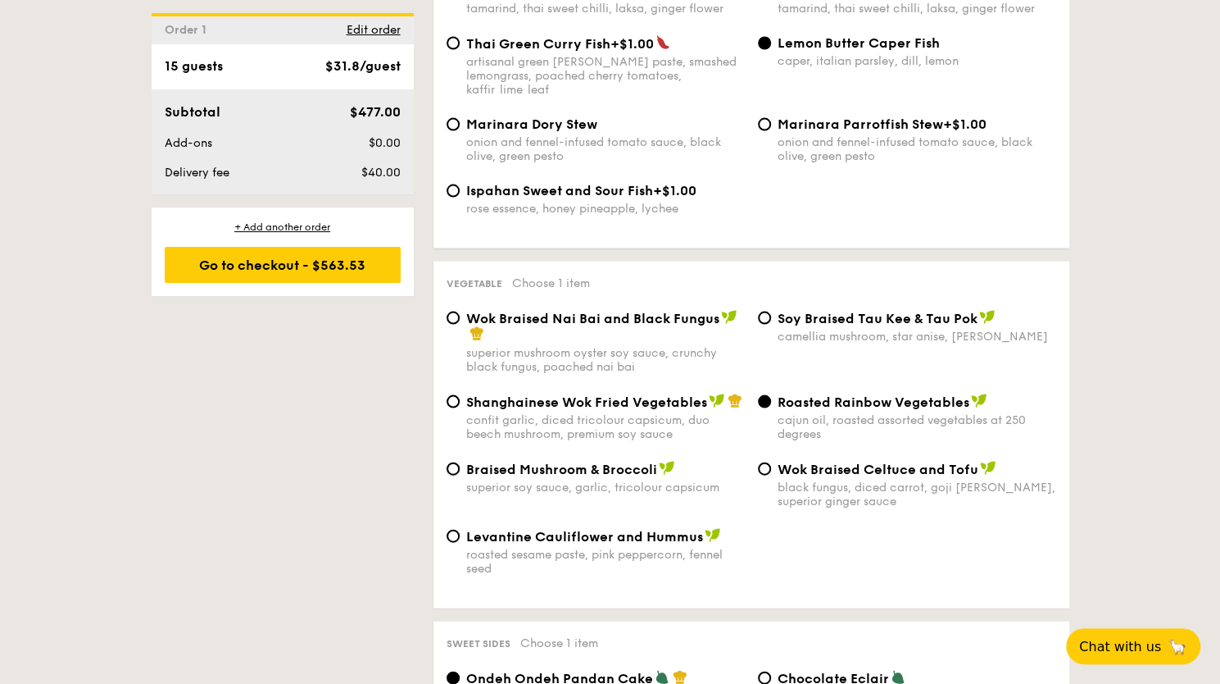
radio input "true"
click at [758, 462] on input "Wok Braised Celtuce and Tofu black fungus, diced carrot, goji berry, superior g…" at bounding box center [764, 468] width 13 height 13
radio input "true"
click at [447, 530] on input "Levantine Cauliflower and Hummus roasted sesame paste, pink peppercorn, fennel …" at bounding box center [453, 536] width 13 height 13
radio input "true"
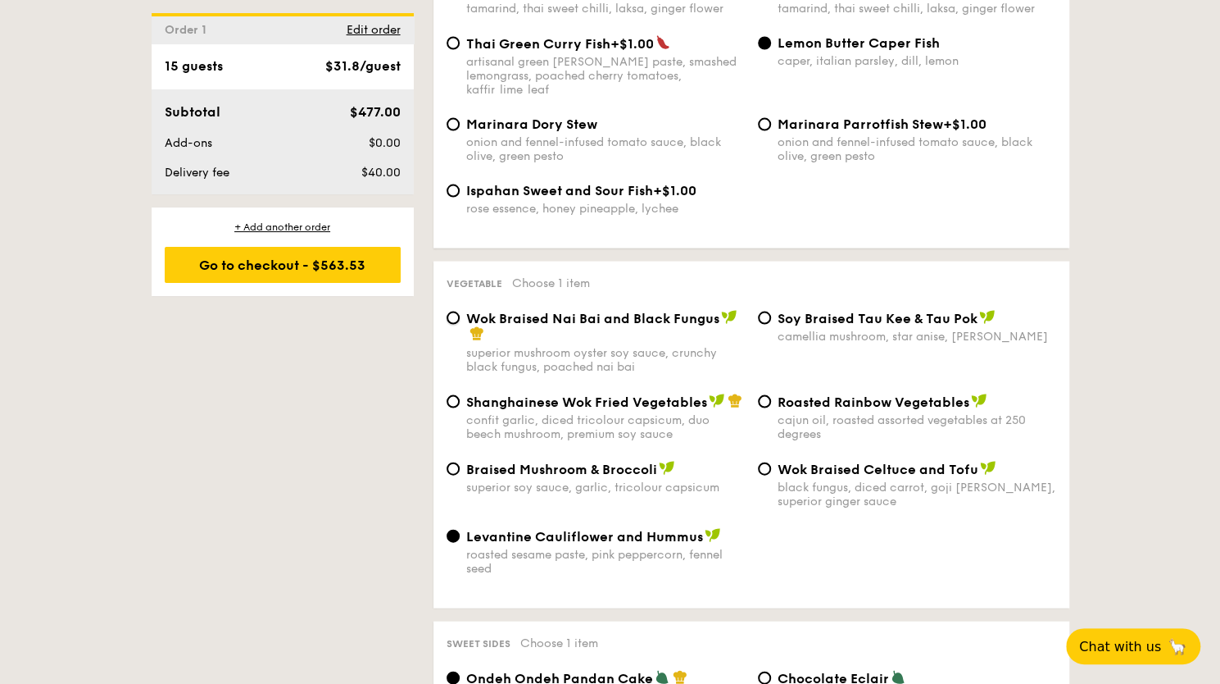
click at [447, 311] on input "Wok Braised Nai Bai and Black Fungus superior mushroom oyster soy sauce, crunch…" at bounding box center [453, 317] width 13 height 13
radio input "true"
click at [758, 311] on input "⁠Soy Braised Tau Kee & Tau Pok camellia mushroom, star anise, goji berry" at bounding box center [764, 317] width 13 height 13
radio input "true"
click at [447, 395] on input "Shanghainese Wok Fried Vegetables confit garlic, diced tricolour capsicum, duo …" at bounding box center [453, 401] width 13 height 13
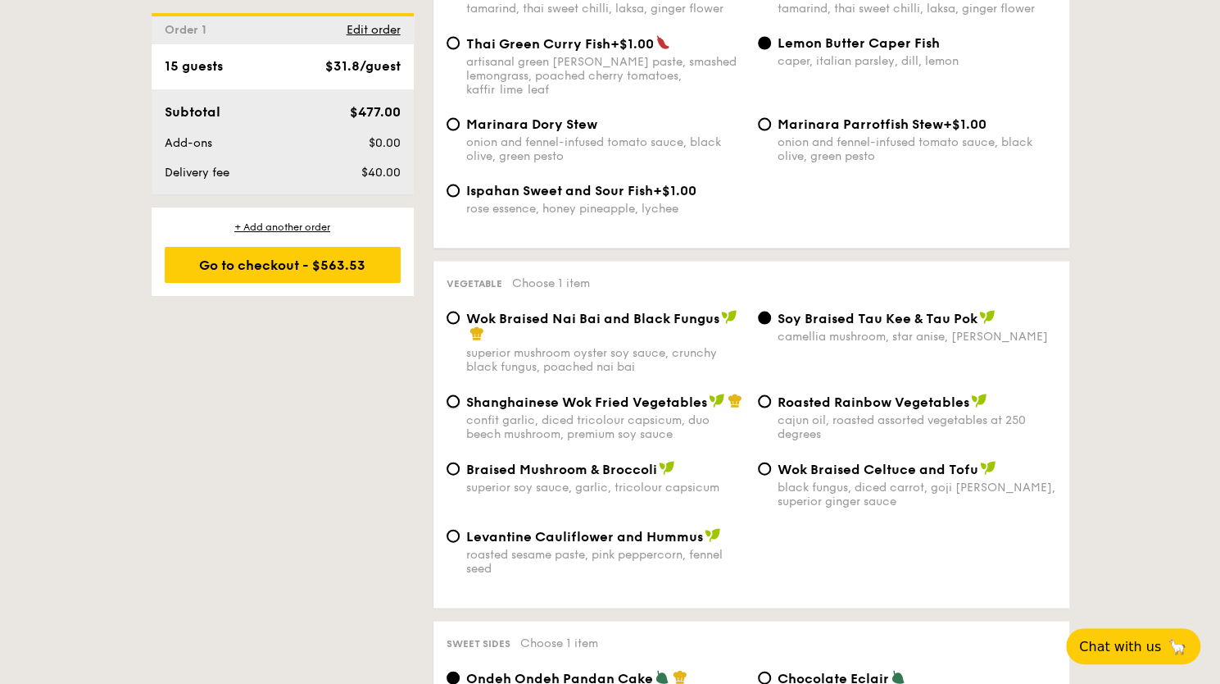
radio input "true"
click at [758, 395] on input "Roasted Rainbow Vegetables cajun oil, roasted assorted vegetables at 250 degrees" at bounding box center [764, 401] width 13 height 13
radio input "true"
radio input "false"
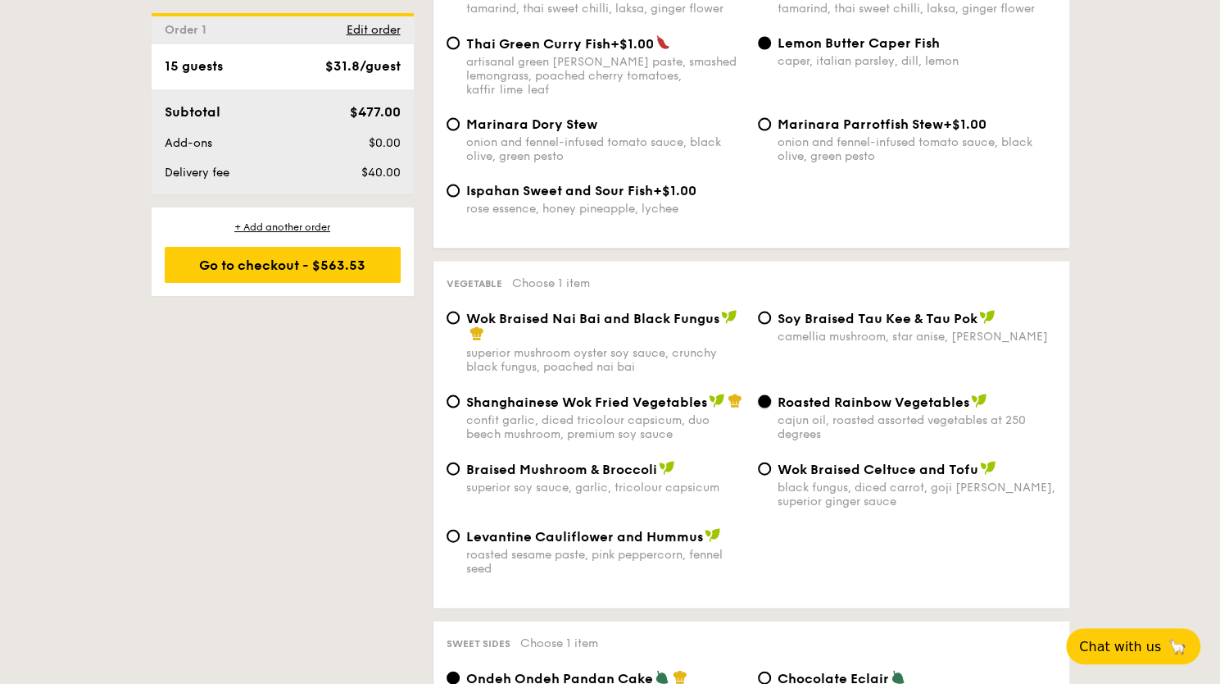
radio input "false"
click at [456, 530] on div "Levantine Cauliflower and Hummus roasted sesame paste, pink peppercorn, fennel …" at bounding box center [595, 552] width 311 height 48
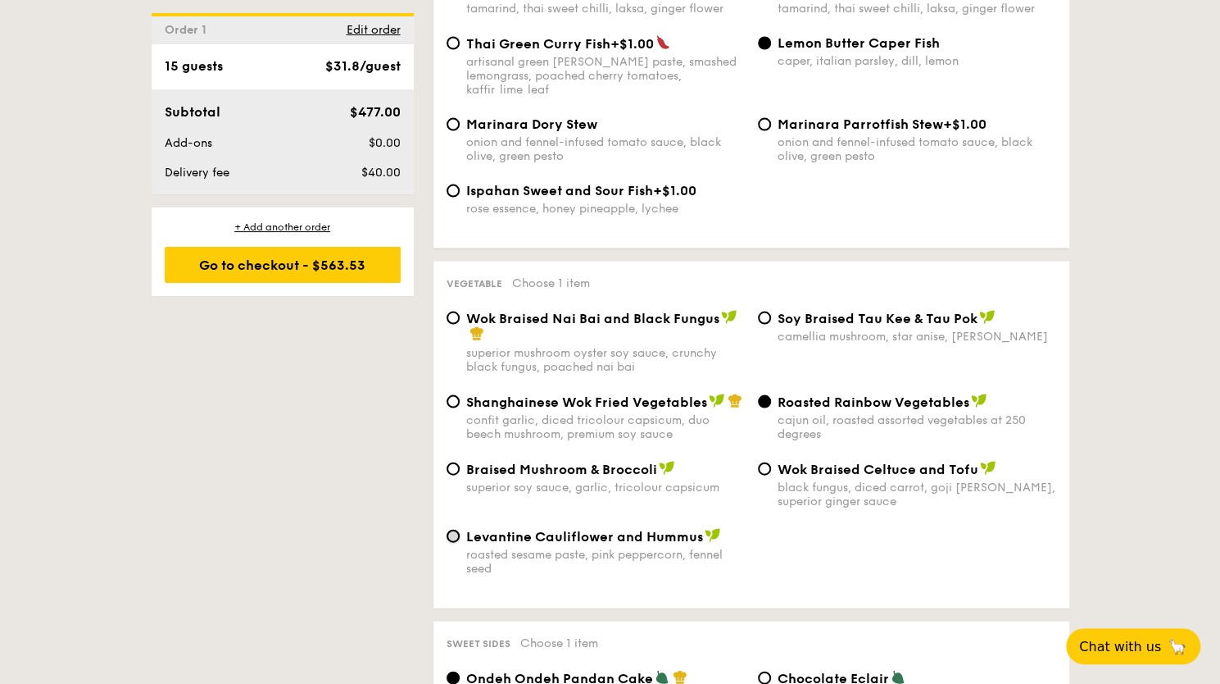
click at [451, 530] on input "Levantine Cauliflower and Hummus roasted sesame paste, pink peppercorn, fennel …" at bounding box center [453, 536] width 13 height 13
radio input "true"
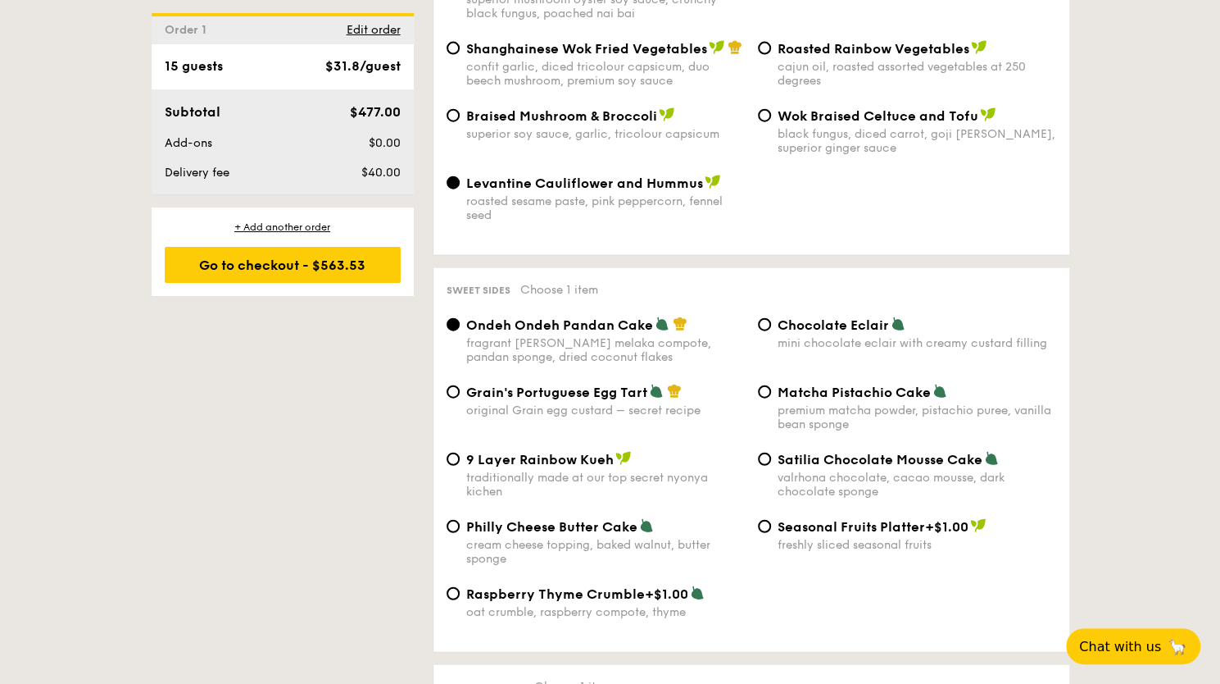
scroll to position [2295, 0]
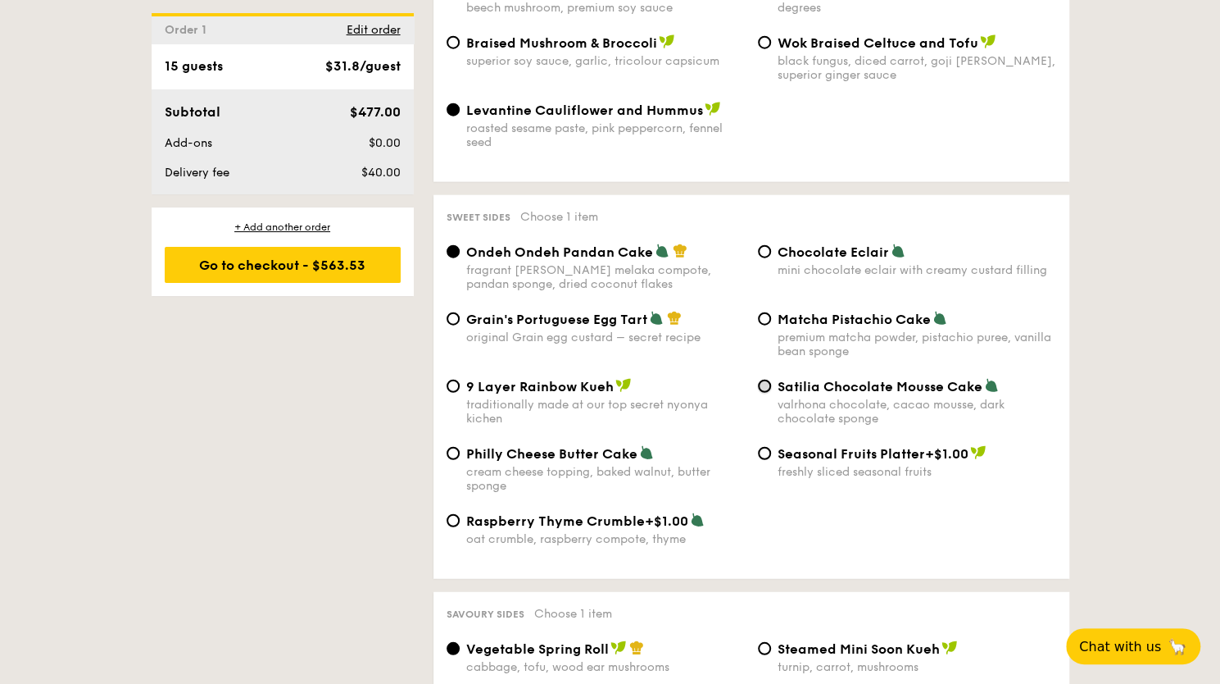
click at [767, 380] on input "Satilia Chocolate Mousse Cake valrhona chocolate, cacao mousse, dark chocolate …" at bounding box center [764, 386] width 13 height 13
radio input "true"
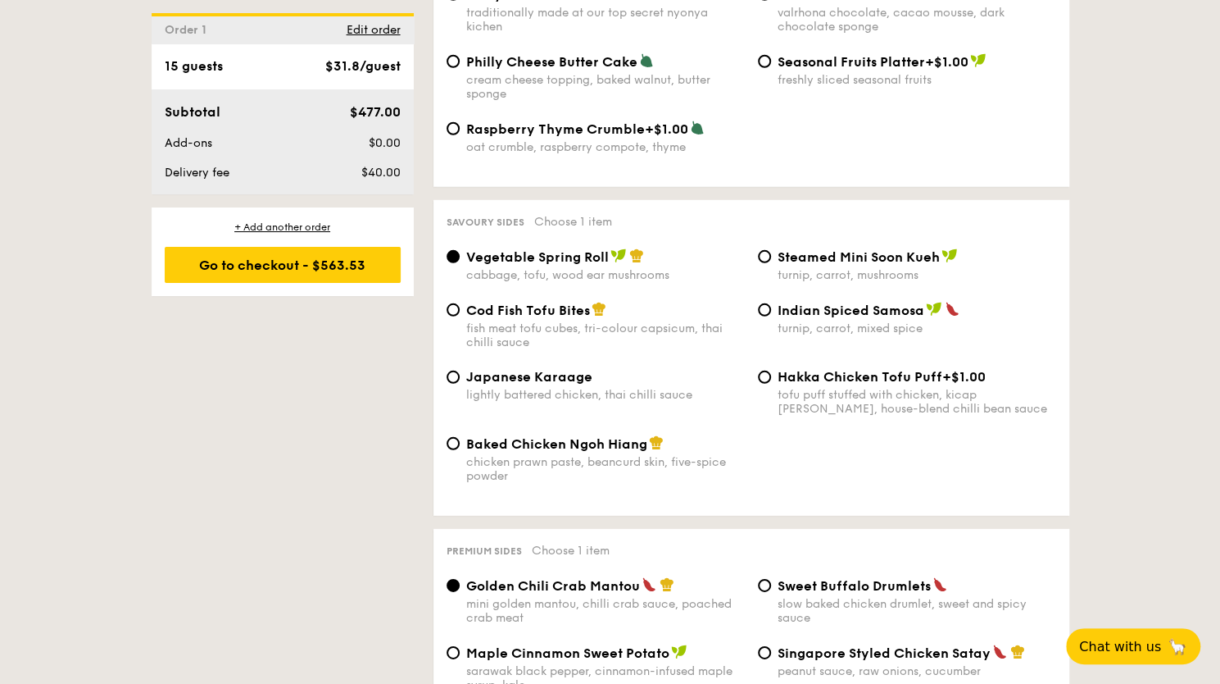
scroll to position [2688, 0]
click at [762, 302] on input "Indian Spiced Samosa turnip, carrot, mixed spice" at bounding box center [764, 308] width 13 height 13
radio input "true"
click at [1182, 322] on div "1 - Select menu 2 - Select items 3 - Check out Order 1 Pick up from 5 Burn Road…" at bounding box center [610, 365] width 1220 height 5392
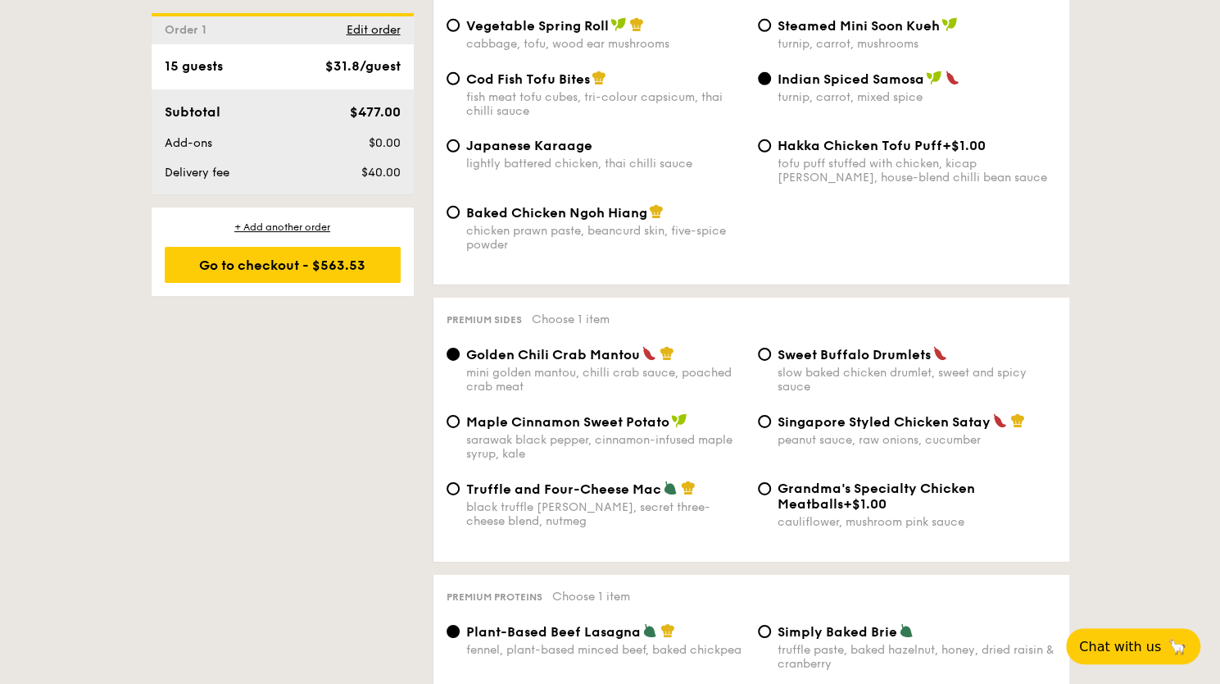
scroll to position [3016, 0]
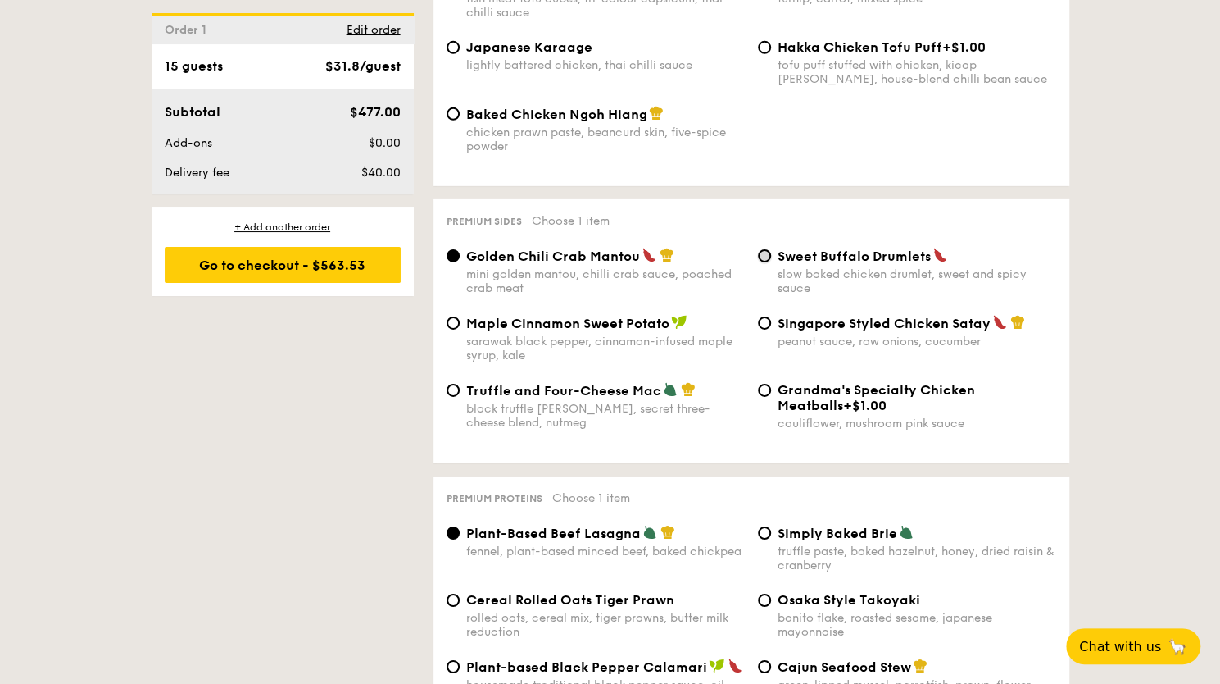
click at [758, 250] on input "Sweet Buffalo Drumlets slow baked chicken drumlet, sweet and spicy sauce" at bounding box center [764, 255] width 13 height 13
radio input "true"
click at [1117, 325] on div "1 - Select menu 2 - Select items 3 - Check out Order 1 Pick up from 5 Burn Road…" at bounding box center [610, 37] width 1220 height 5392
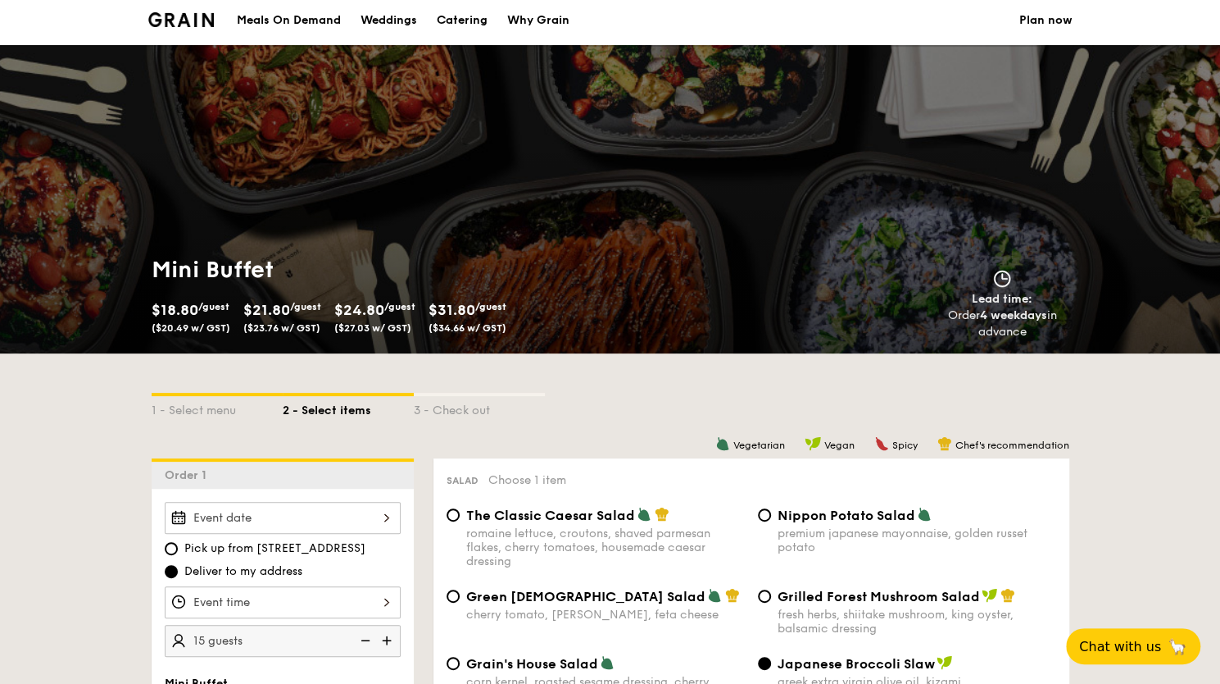
scroll to position [0, 0]
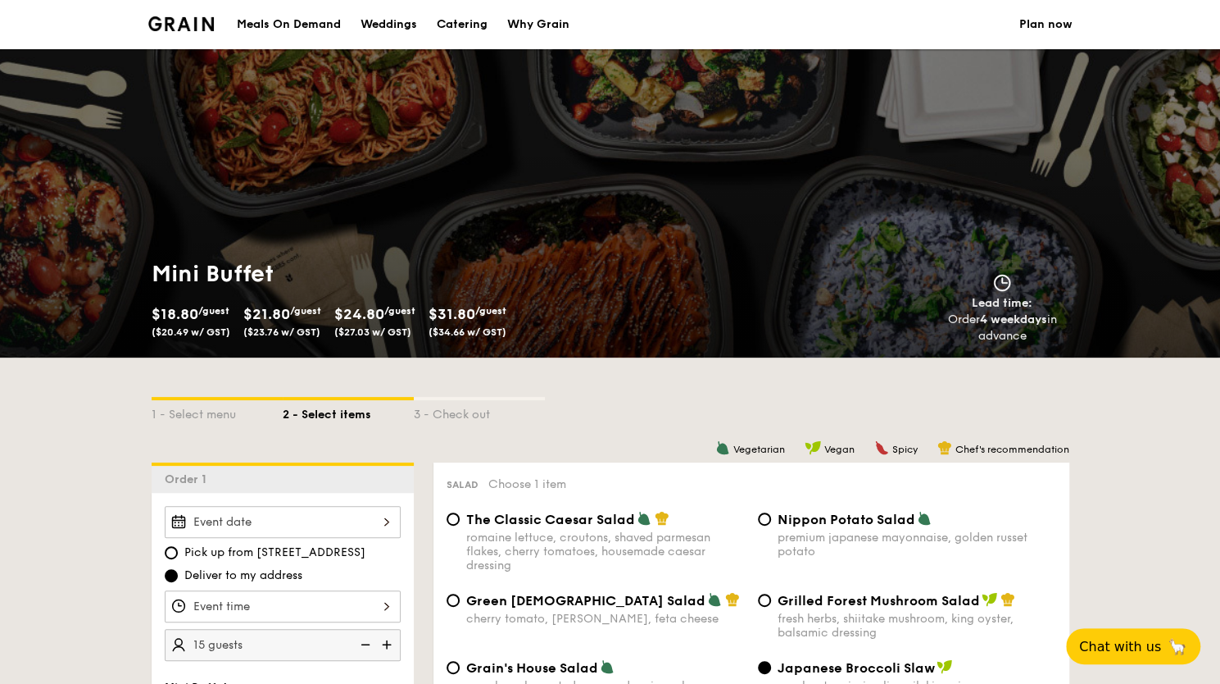
select select
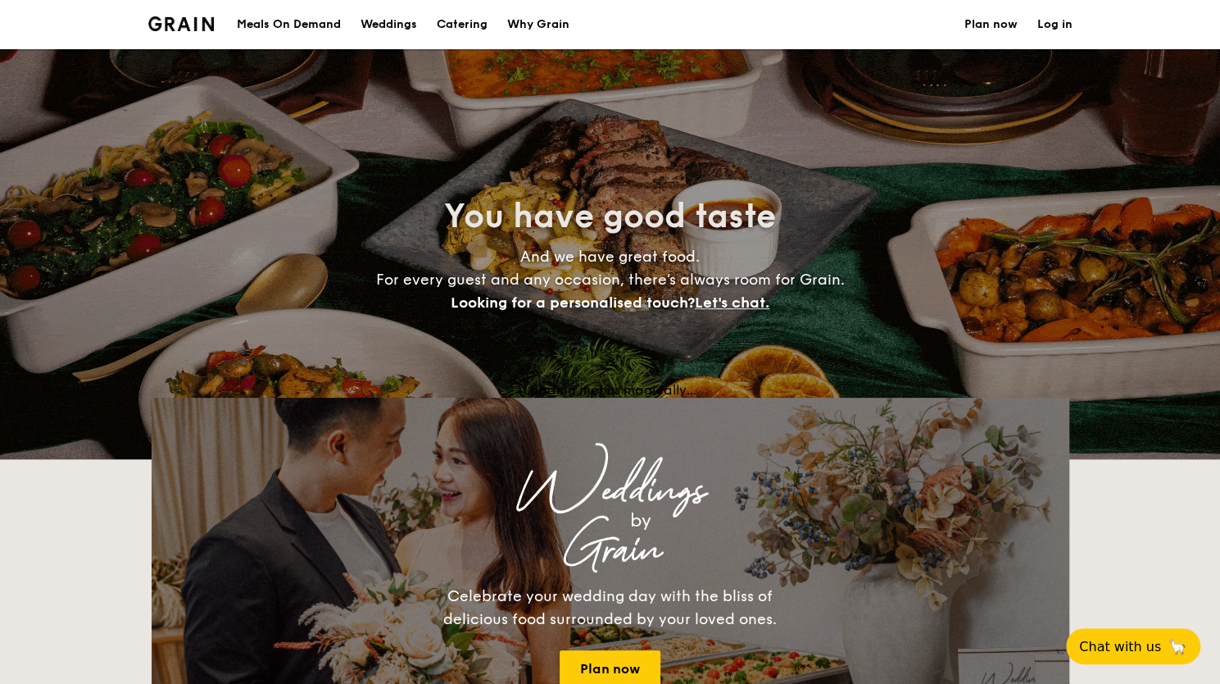
scroll to position [2380, 0]
